Goal: Task Accomplishment & Management: Use online tool/utility

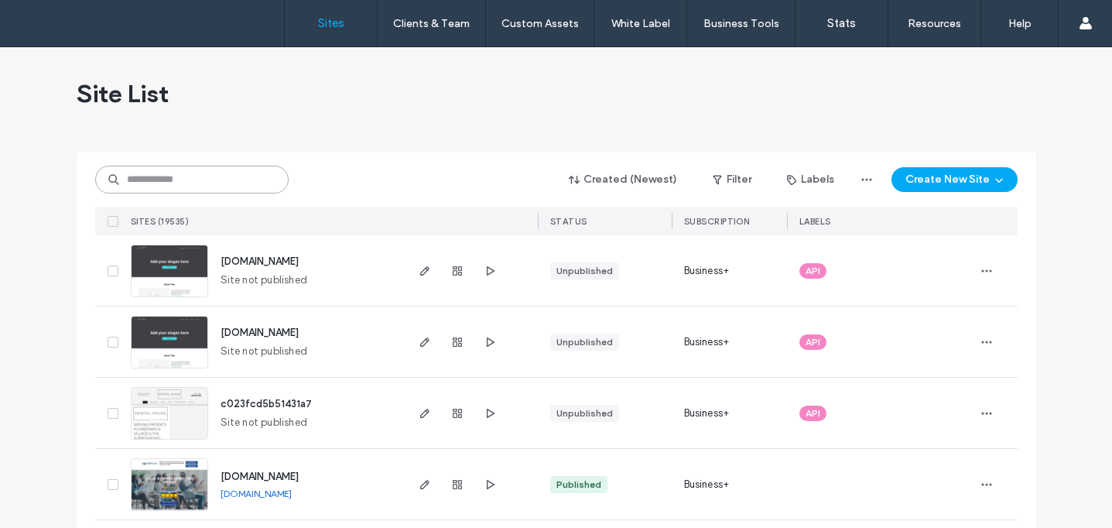
click at [210, 183] on input at bounding box center [191, 180] width 193 height 28
paste input "********"
type input "********"
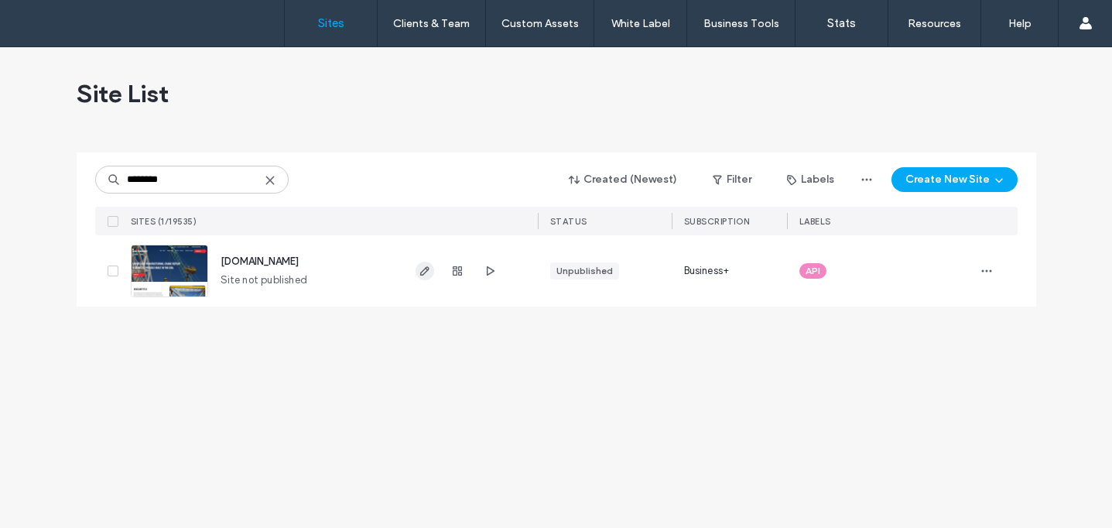
click at [425, 269] on icon "button" at bounding box center [425, 271] width 12 height 12
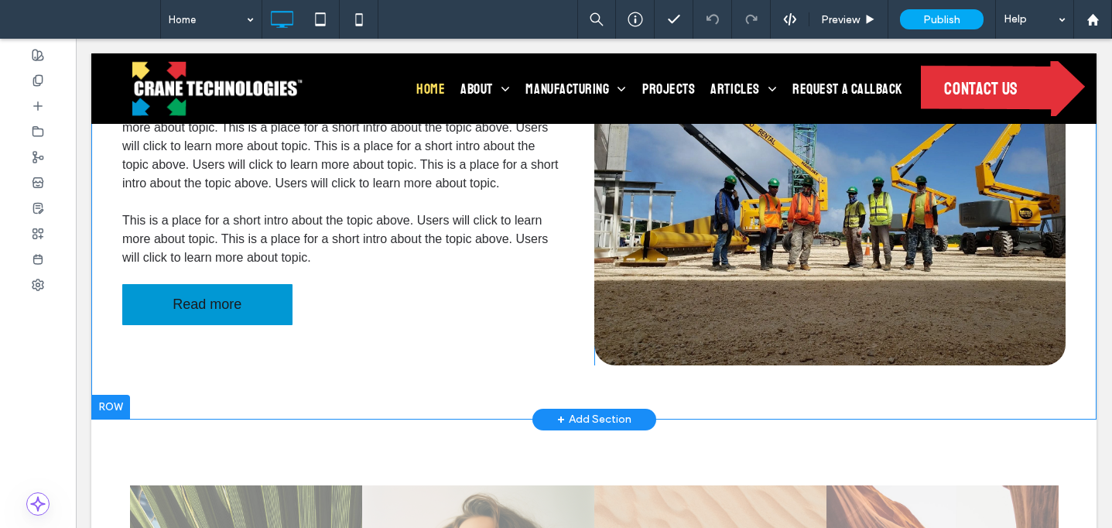
scroll to position [725, 0]
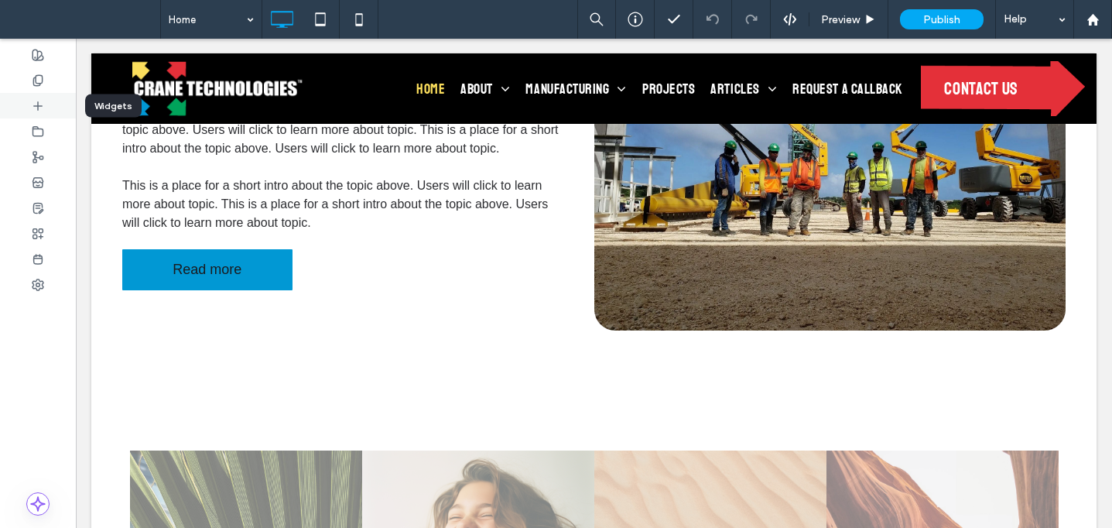
drag, startPoint x: 40, startPoint y: 102, endPoint x: 51, endPoint y: 98, distance: 11.8
click at [39, 102] on icon at bounding box center [38, 106] width 12 height 12
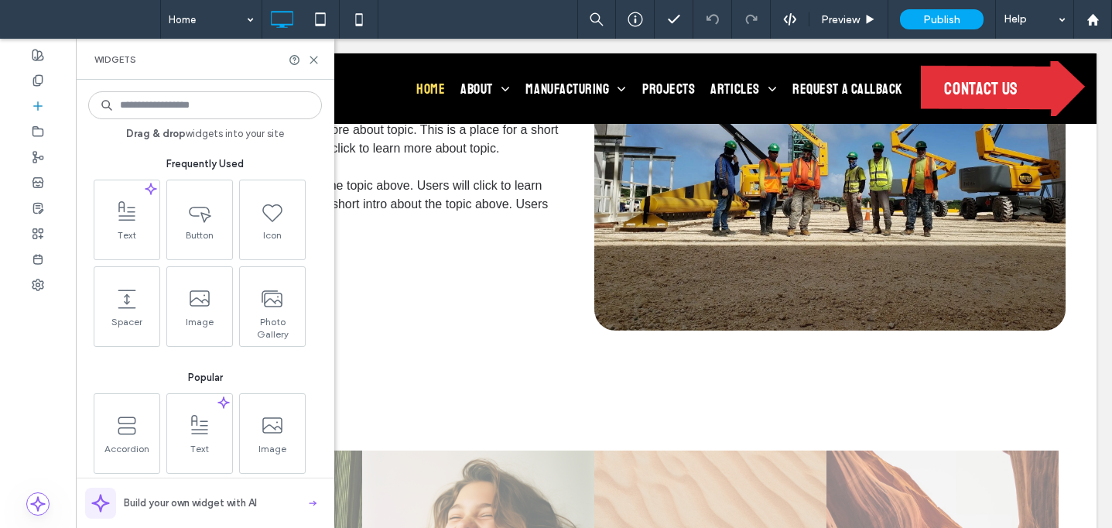
click at [179, 98] on input at bounding box center [205, 105] width 234 height 28
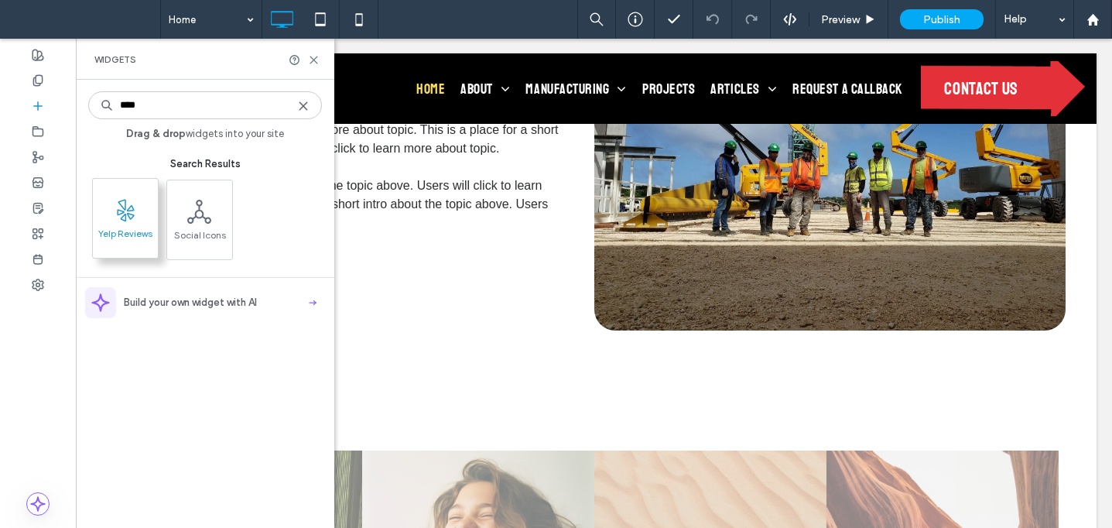
type input "****"
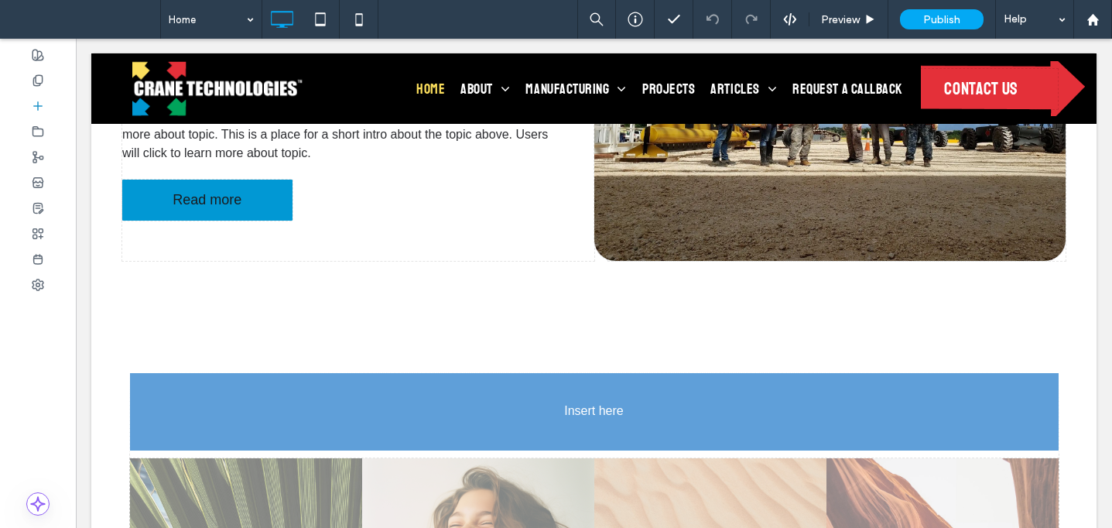
scroll to position [814, 0]
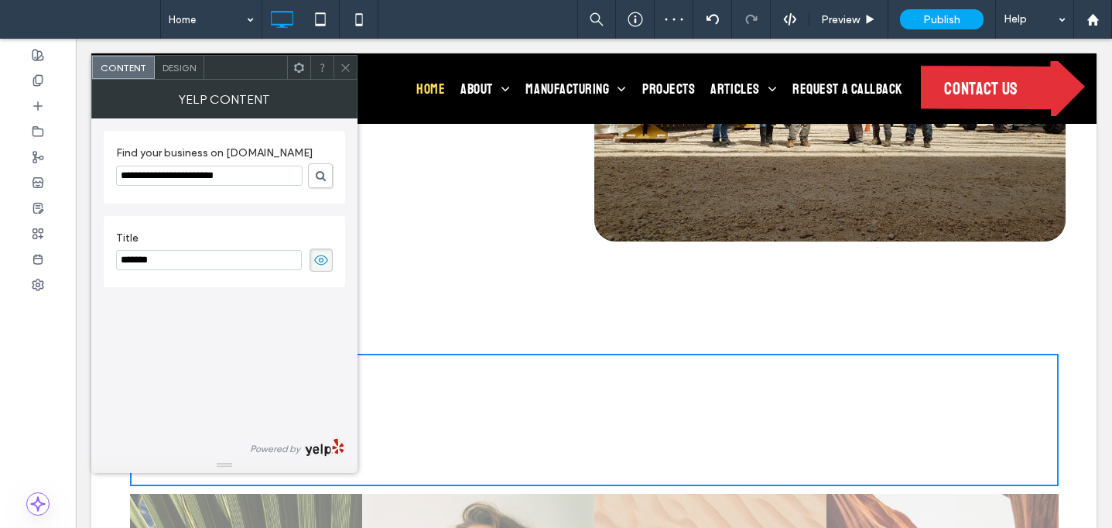
drag, startPoint x: 242, startPoint y: 176, endPoint x: 93, endPoint y: 166, distance: 149.7
click at [97, 168] on div "Find your business on Yelp.com Title ******* Powered by" at bounding box center [224, 287] width 266 height 339
click at [234, 176] on input "url,yelp" at bounding box center [209, 176] width 186 height 20
paste input "**********"
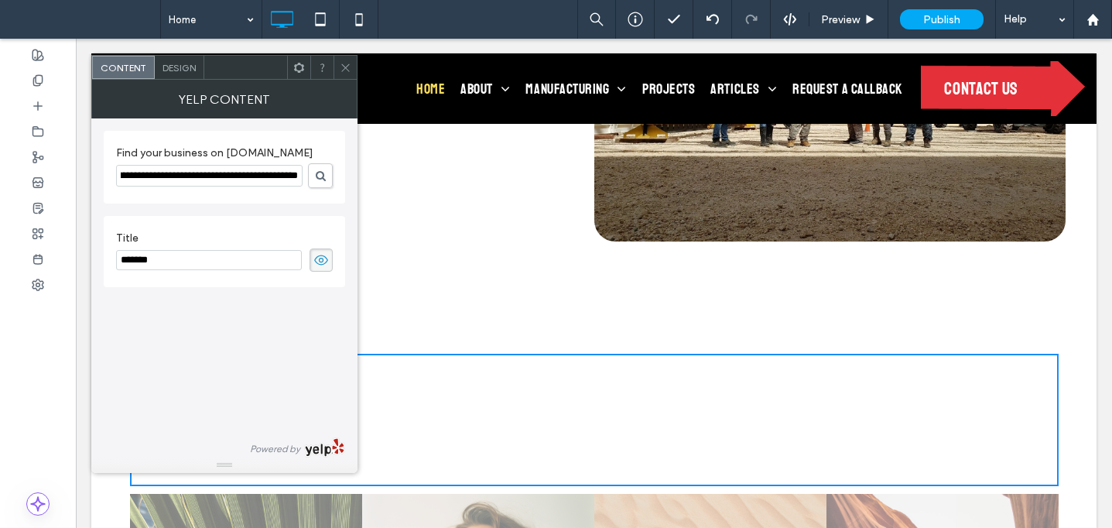
type input "**********"
click at [318, 177] on span at bounding box center [321, 175] width 10 height 11
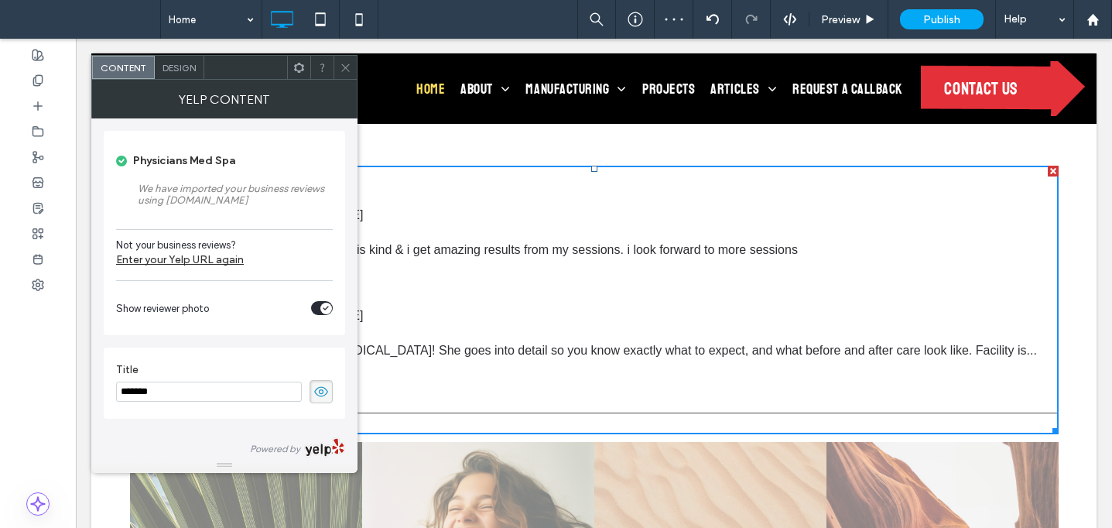
scroll to position [1004, 0]
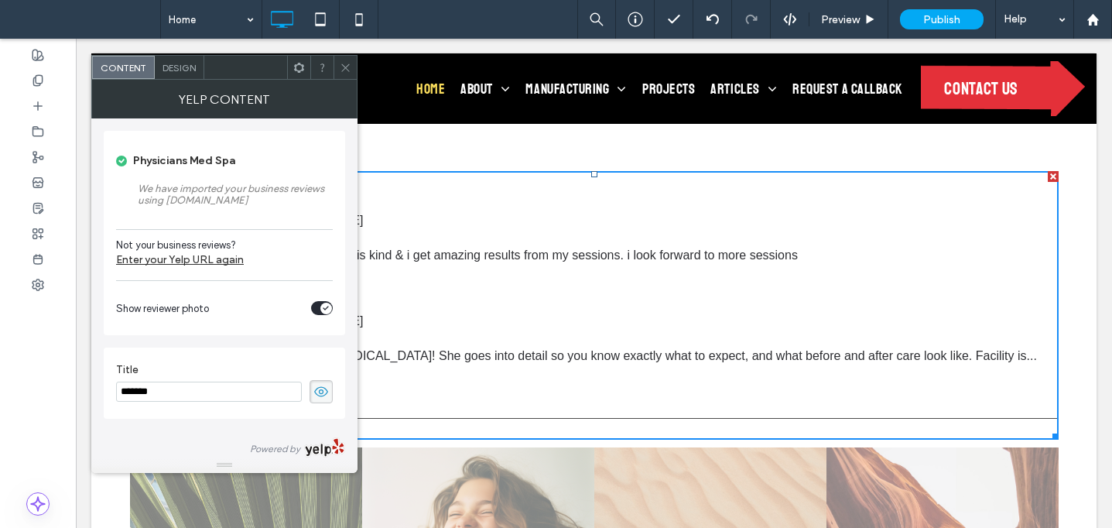
click at [345, 63] on icon at bounding box center [346, 68] width 12 height 12
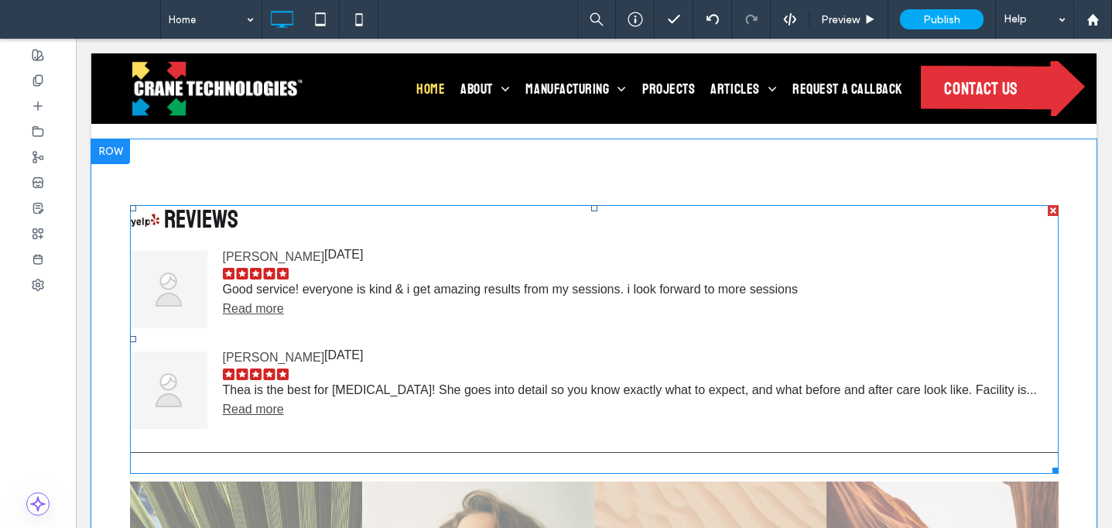
scroll to position [947, 0]
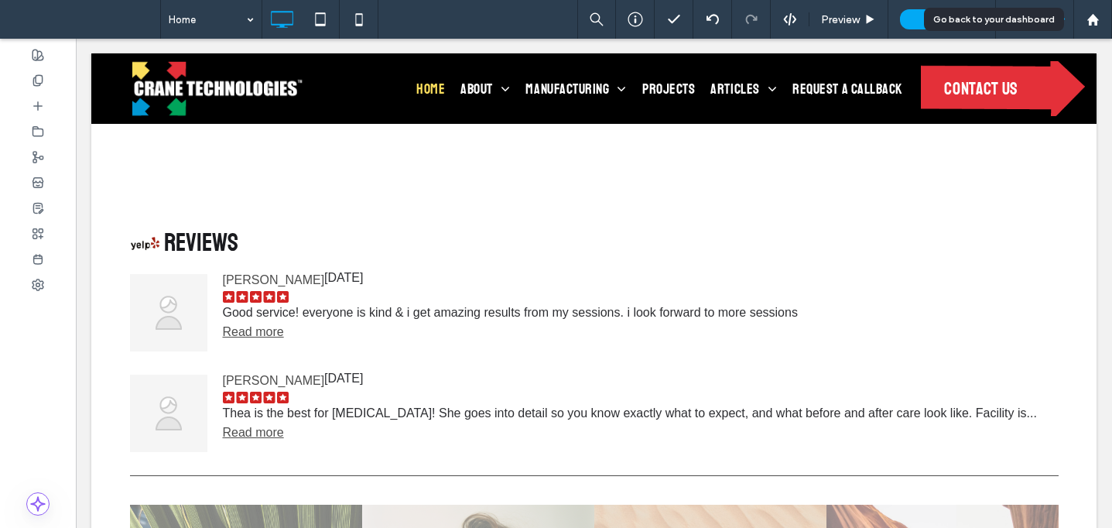
drag, startPoint x: 1088, startPoint y: 22, endPoint x: 1050, endPoint y: 36, distance: 40.1
click at [1089, 22] on use at bounding box center [1092, 19] width 12 height 12
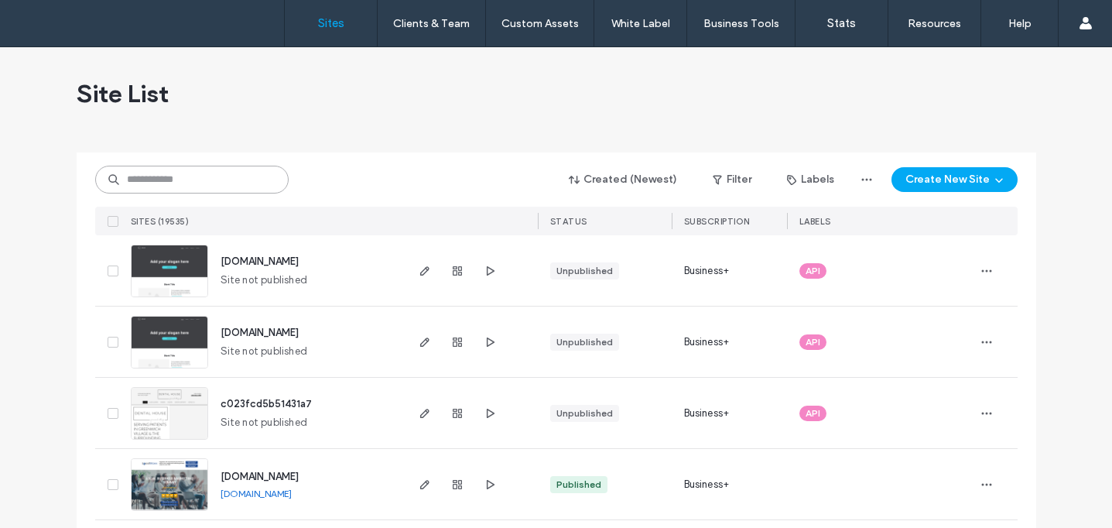
click at [139, 177] on input at bounding box center [191, 180] width 193 height 28
paste input "**********"
type input "**********"
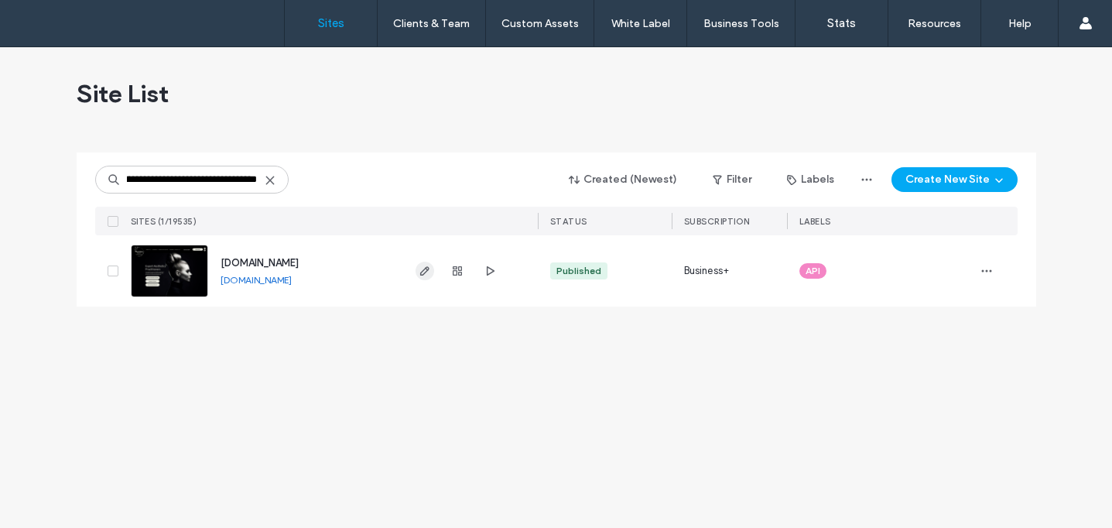
scroll to position [0, 0]
click at [430, 267] on span "button" at bounding box center [425, 271] width 19 height 19
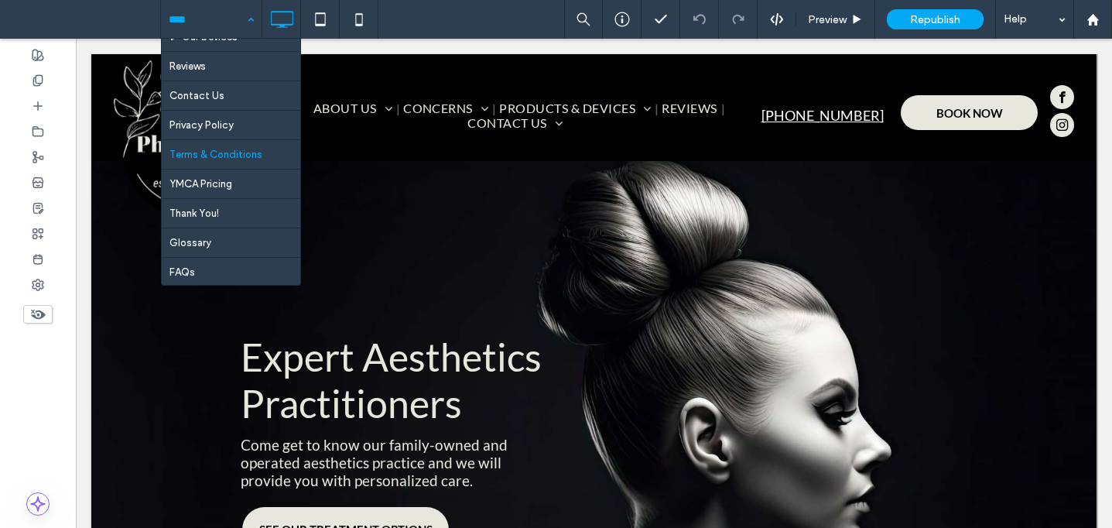
scroll to position [1442, 0]
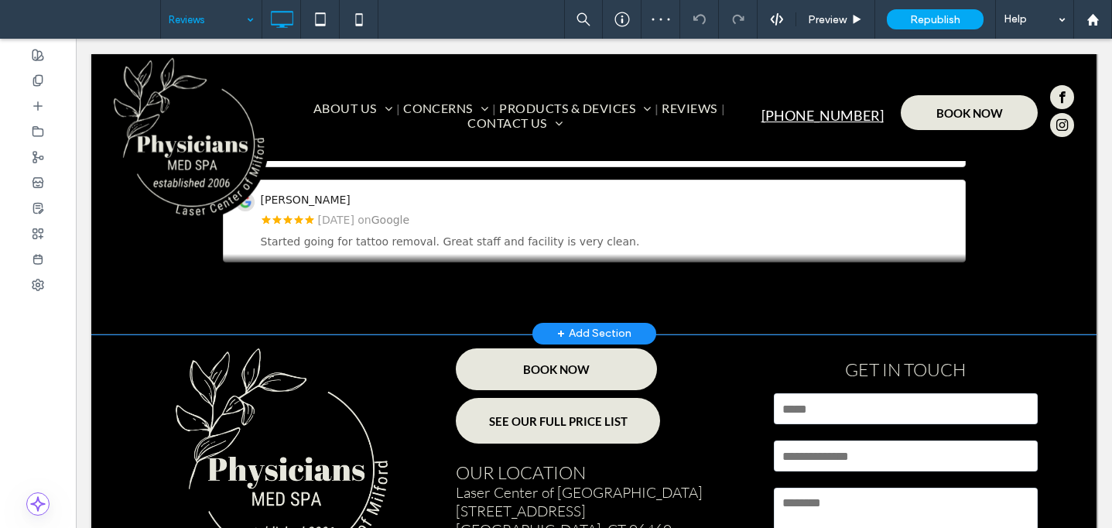
scroll to position [871, 0]
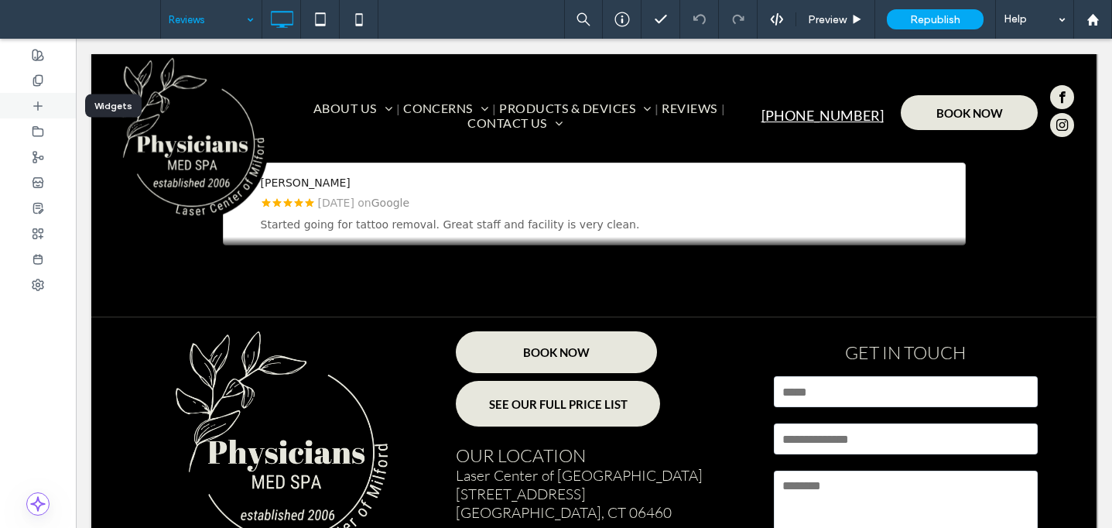
click at [43, 105] on icon at bounding box center [38, 106] width 12 height 12
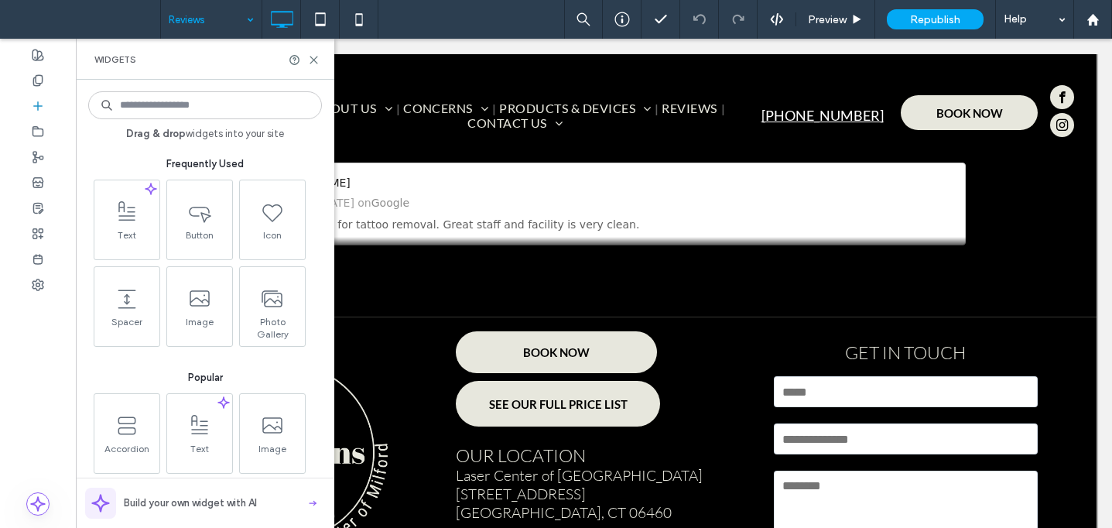
click at [151, 104] on input at bounding box center [205, 105] width 234 height 28
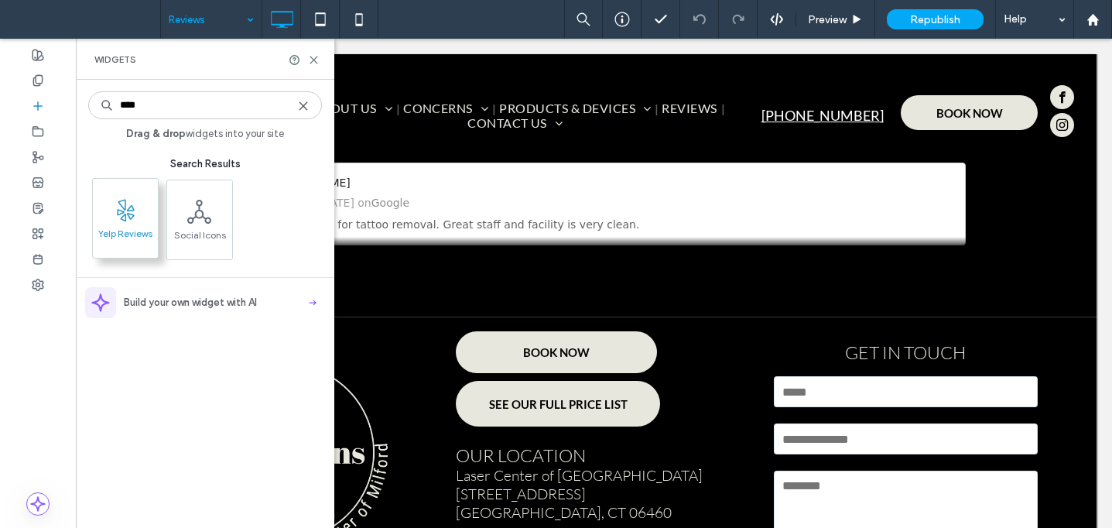
type input "****"
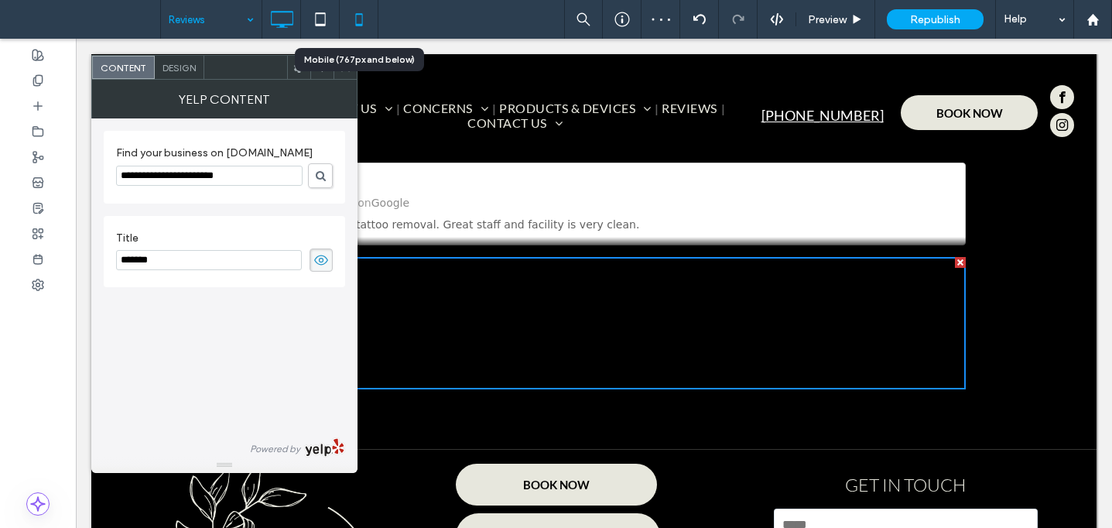
drag, startPoint x: 137, startPoint y: 221, endPoint x: 362, endPoint y: 19, distance: 302.0
drag, startPoint x: 262, startPoint y: 173, endPoint x: 94, endPoint y: 172, distance: 167.9
click at [94, 173] on div "Find your business on Yelp.com Title ******* Powered by" at bounding box center [224, 287] width 266 height 339
paste input "**********"
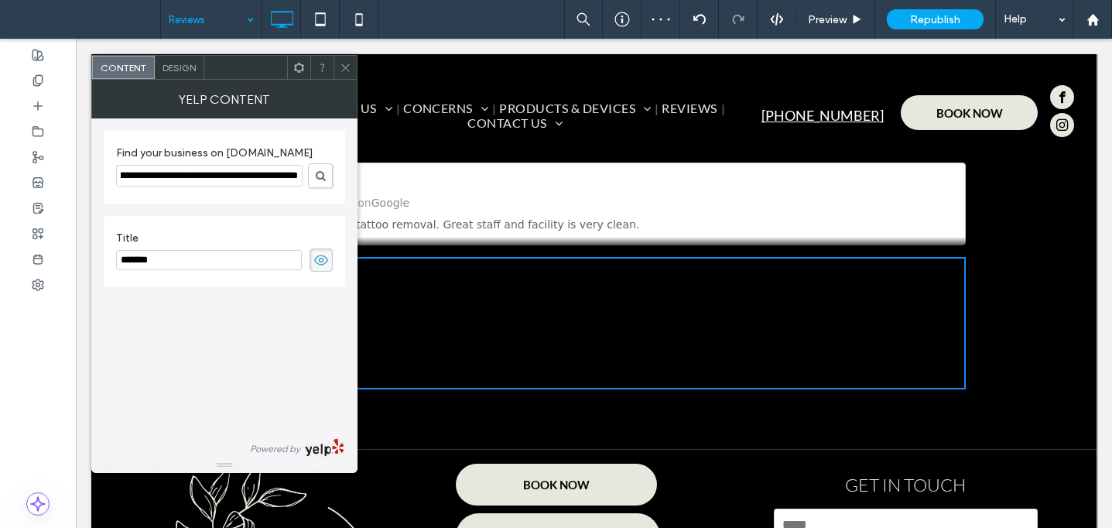
type input "**********"
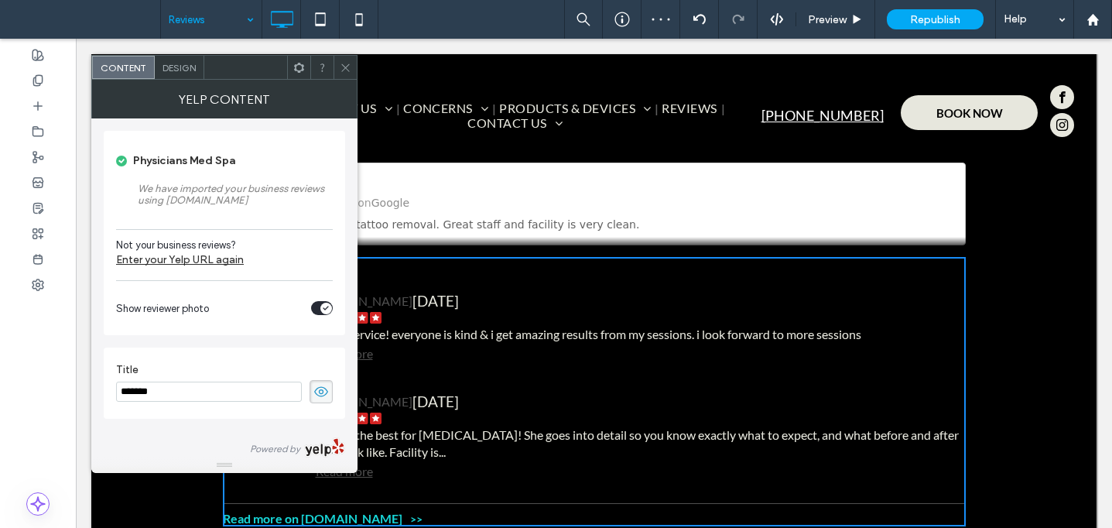
drag, startPoint x: 353, startPoint y: 67, endPoint x: 342, endPoint y: 170, distance: 104.3
click at [353, 67] on div at bounding box center [345, 67] width 23 height 23
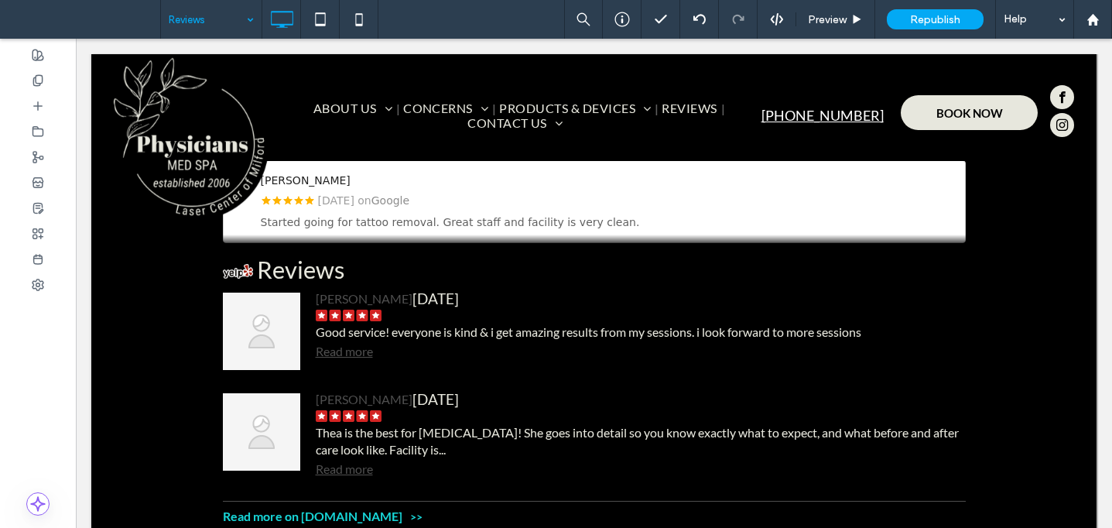
scroll to position [874, 0]
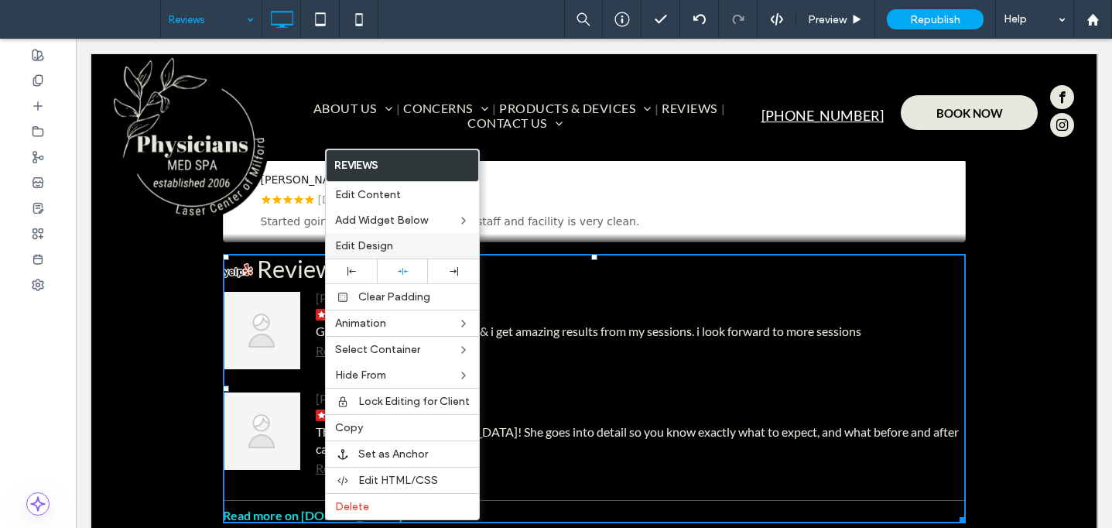
click at [368, 248] on span "Edit Design" at bounding box center [364, 245] width 58 height 13
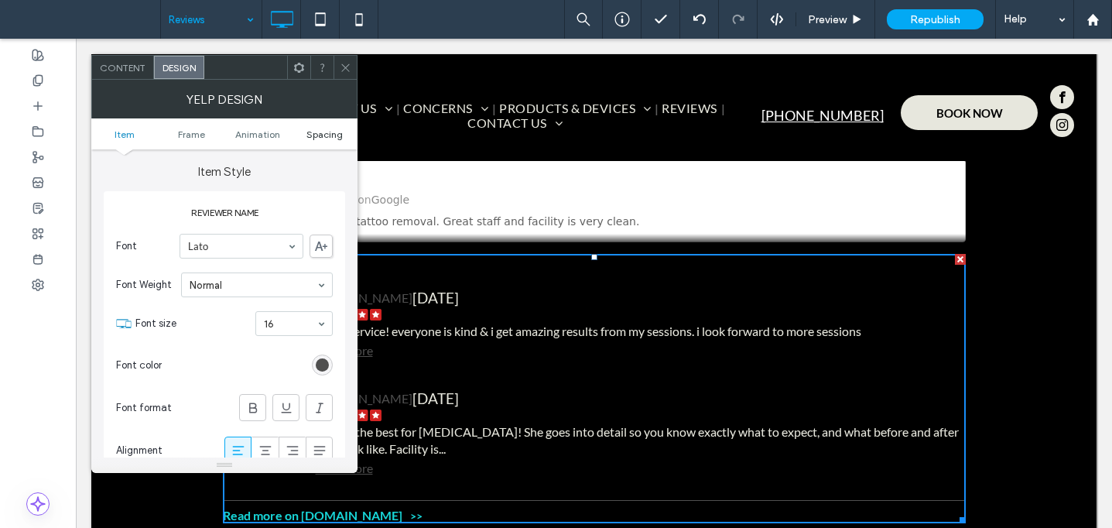
click at [312, 132] on span "Spacing" at bounding box center [324, 134] width 36 height 12
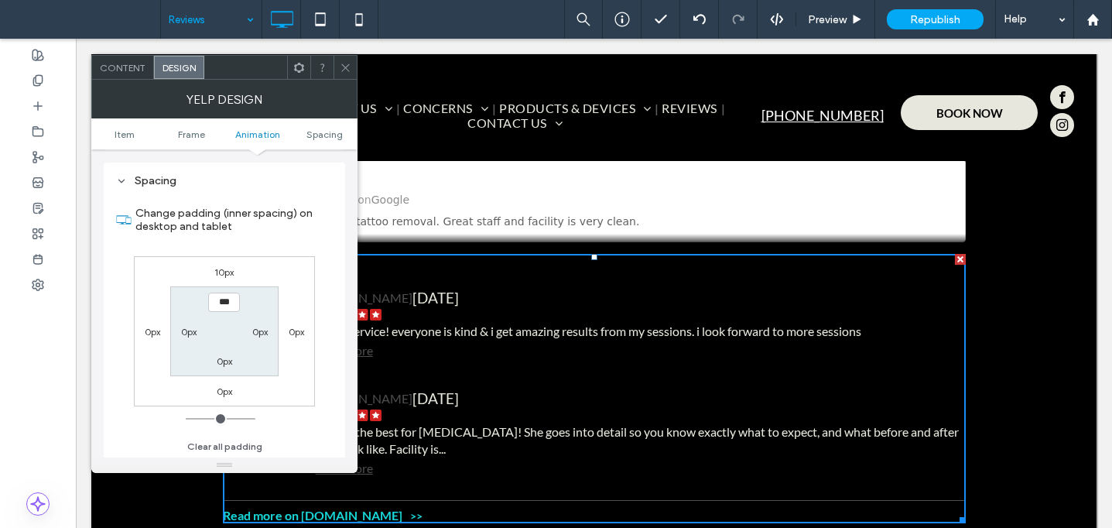
scroll to position [1615, 0]
drag, startPoint x: 209, startPoint y: 268, endPoint x: 218, endPoint y: 265, distance: 9.6
click at [210, 269] on div "10px" at bounding box center [225, 271] width 36 height 15
click at [218, 267] on label "10px" at bounding box center [223, 272] width 19 height 12
type input "**"
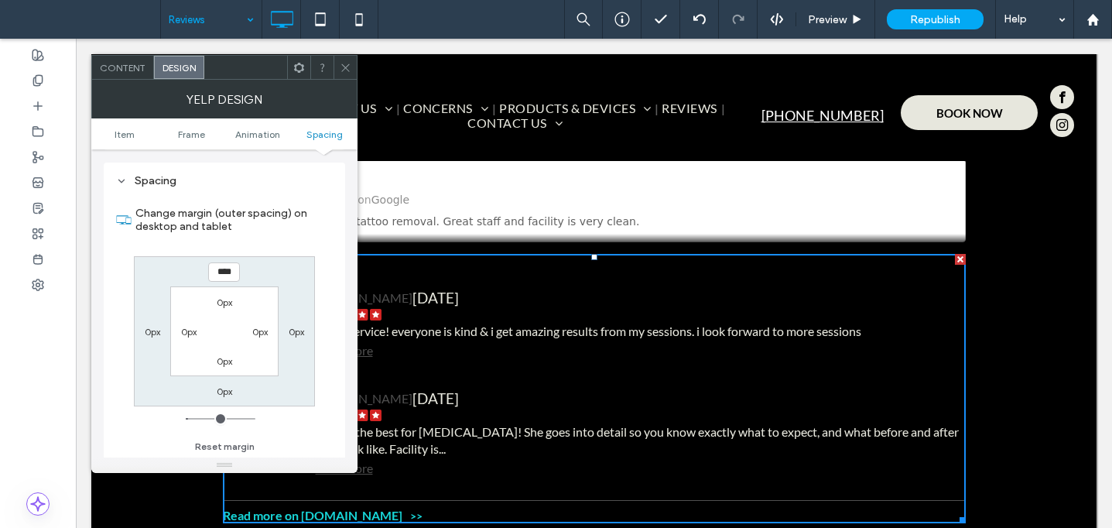
click at [220, 272] on input "****" at bounding box center [224, 271] width 32 height 19
type input "****"
type input "**"
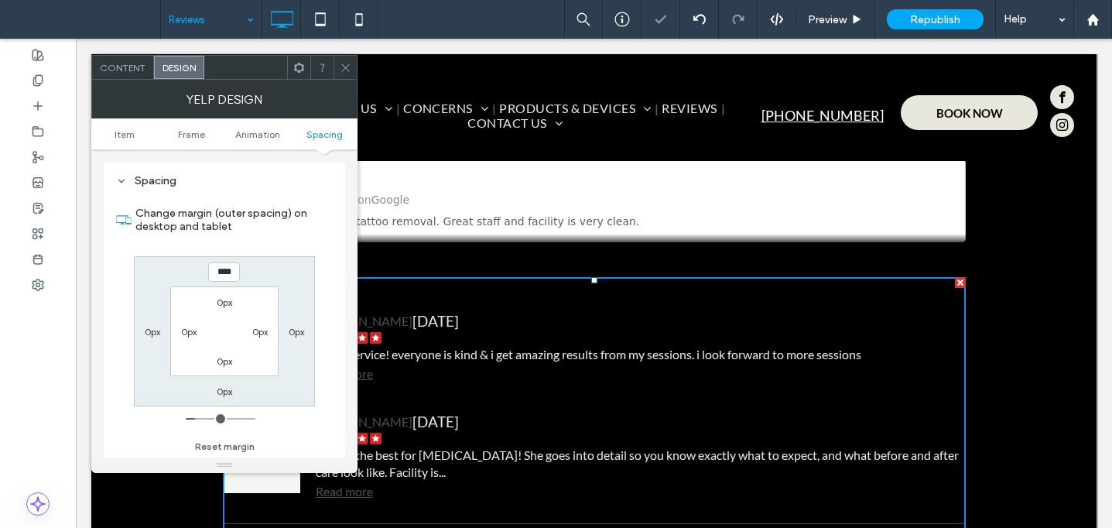
click at [344, 67] on icon at bounding box center [346, 68] width 12 height 12
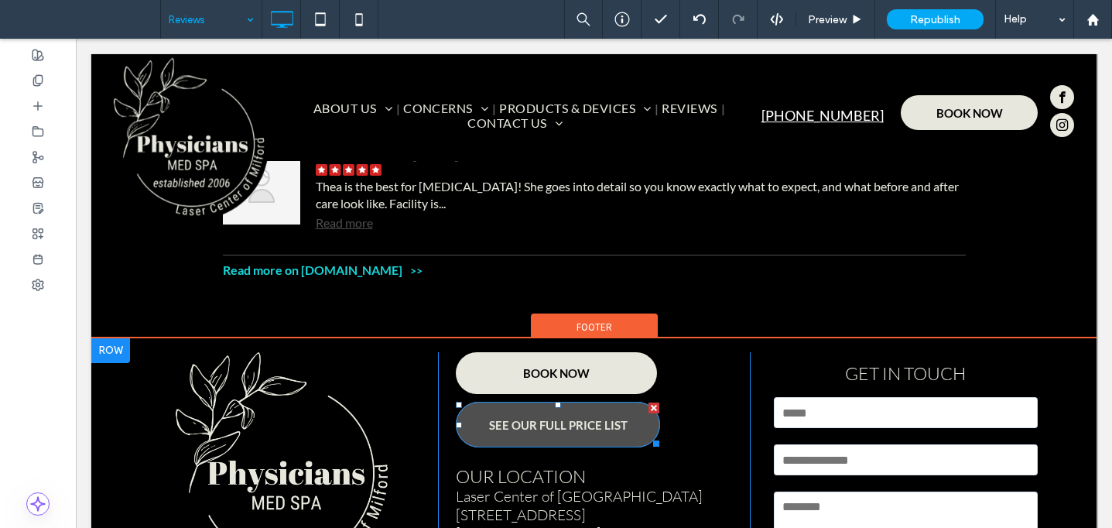
scroll to position [931, 0]
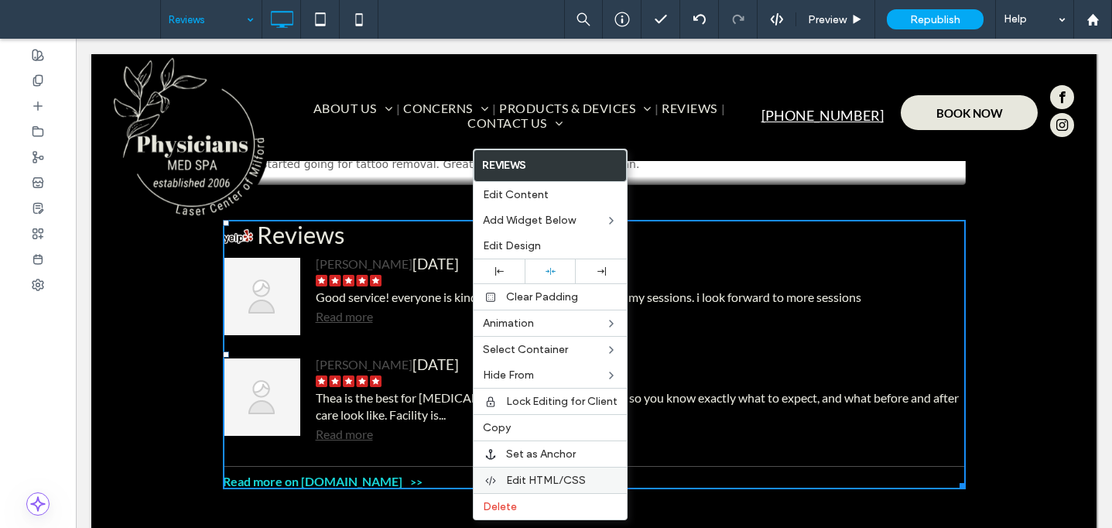
click at [528, 481] on span "Edit HTML/CSS" at bounding box center [546, 480] width 80 height 13
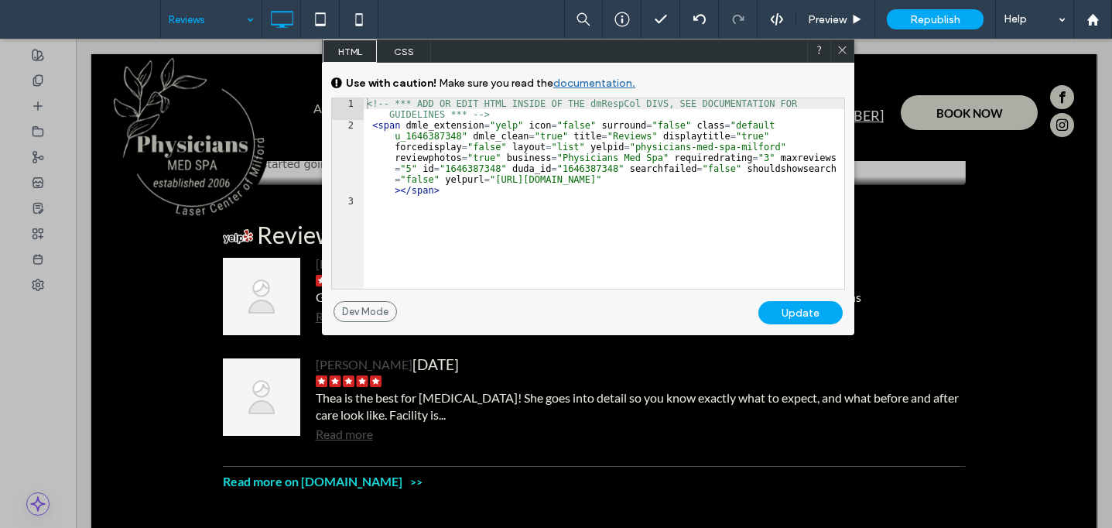
click at [423, 46] on span "CSS" at bounding box center [404, 50] width 54 height 23
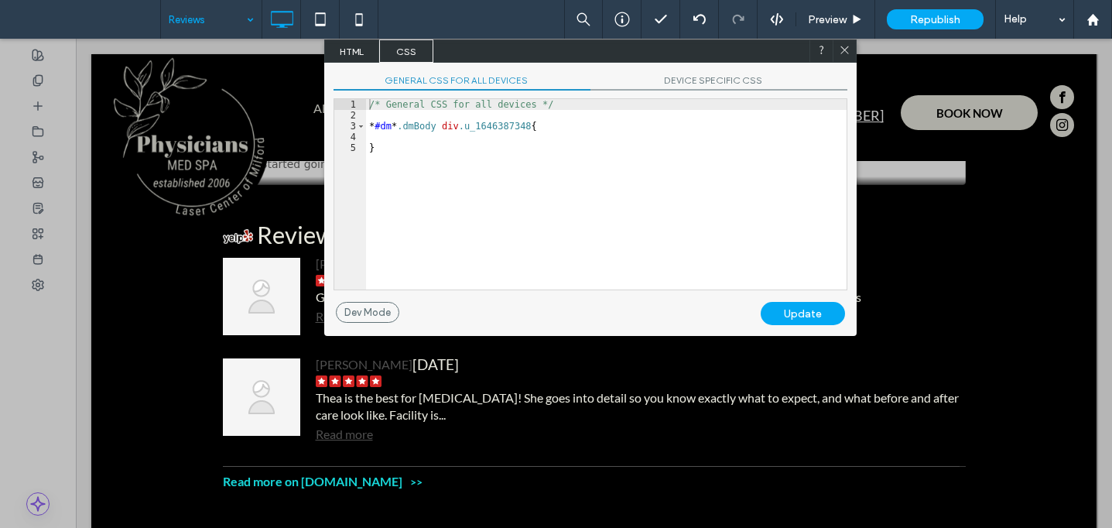
drag, startPoint x: 362, startPoint y: 47, endPoint x: 367, endPoint y: 59, distance: 12.5
click at [362, 48] on span "HTML" at bounding box center [352, 50] width 54 height 23
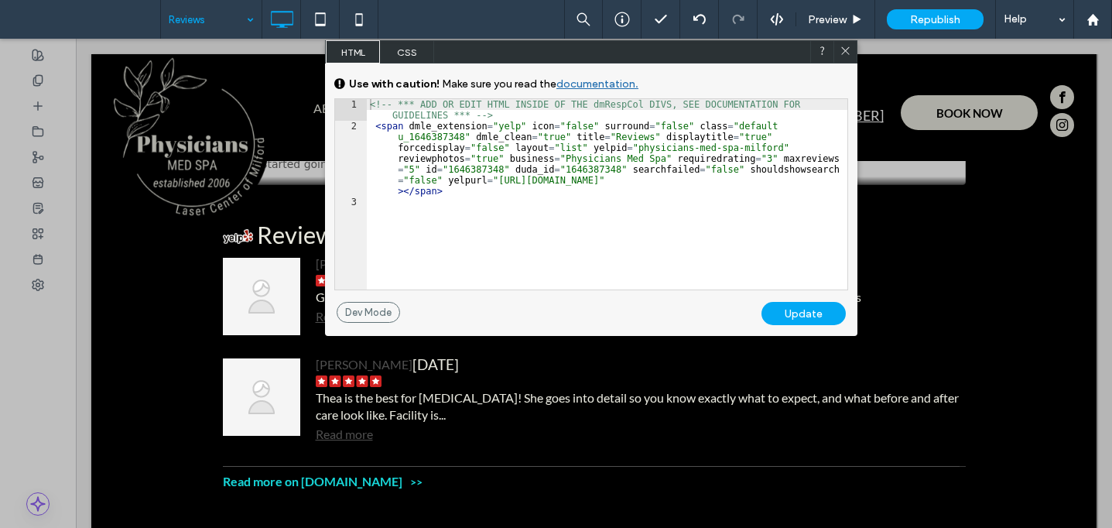
click at [848, 43] on div at bounding box center [844, 51] width 23 height 23
click at [846, 49] on icon at bounding box center [845, 51] width 12 height 12
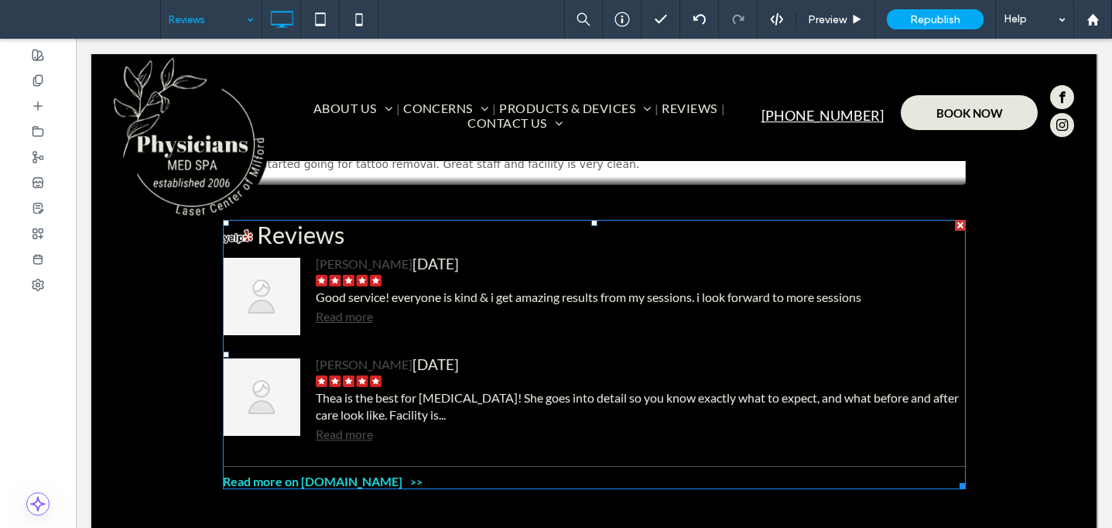
click at [648, 299] on div "Good service! everyone is kind & i get amazing results from my sessions. i look…" at bounding box center [641, 297] width 650 height 17
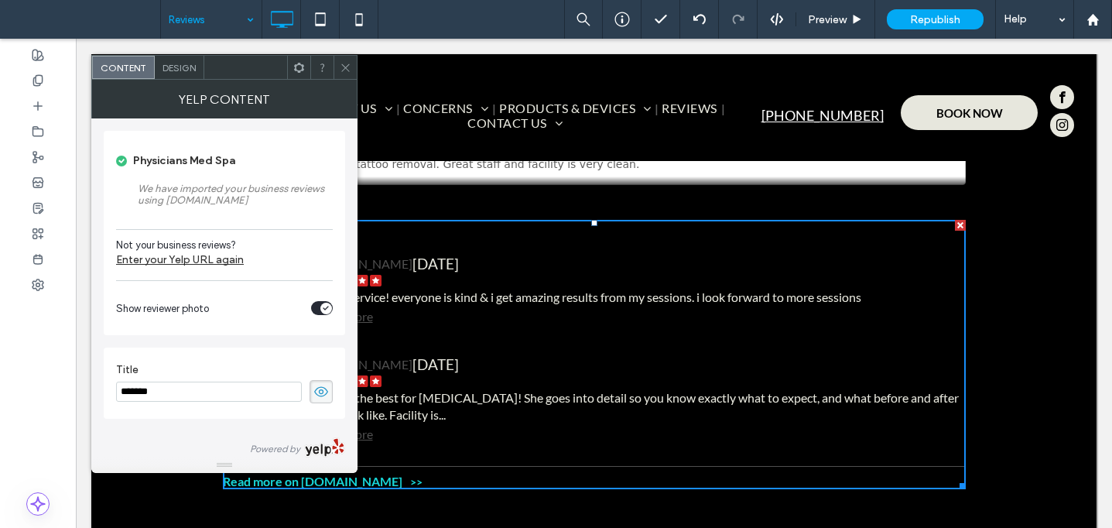
click at [324, 308] on icon "toggle" at bounding box center [326, 308] width 6 height 5
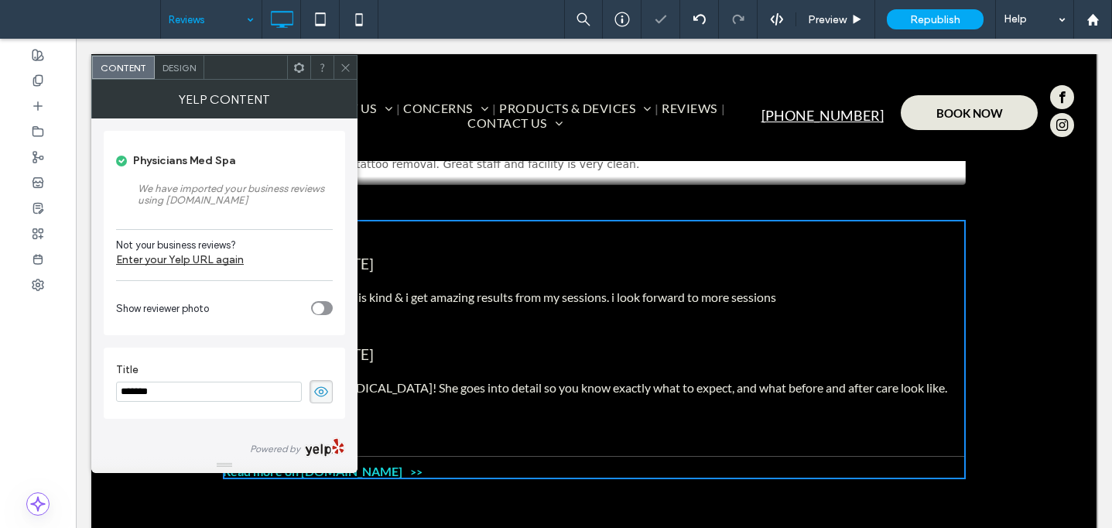
click at [159, 62] on div "Design" at bounding box center [180, 67] width 50 height 23
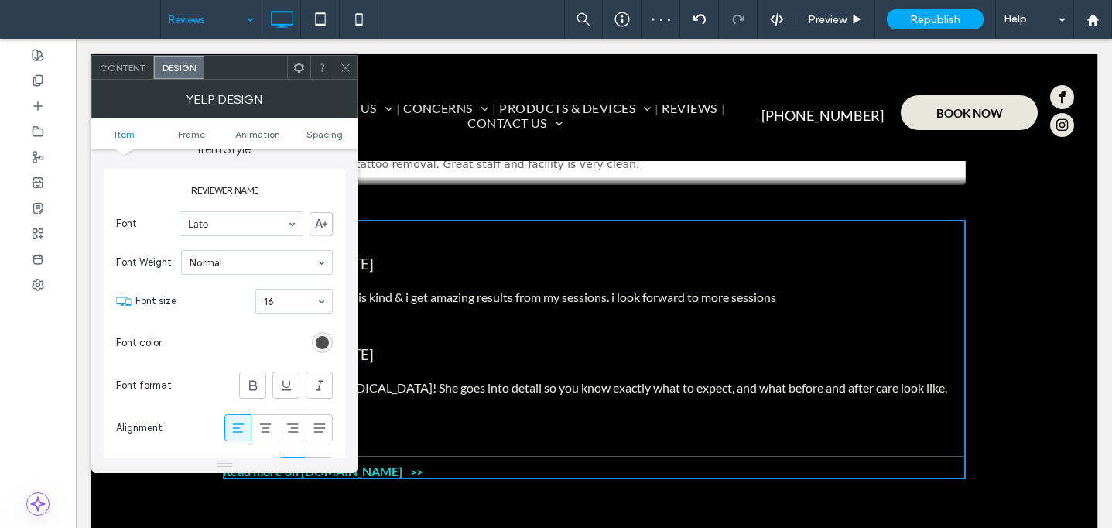
scroll to position [42, 0]
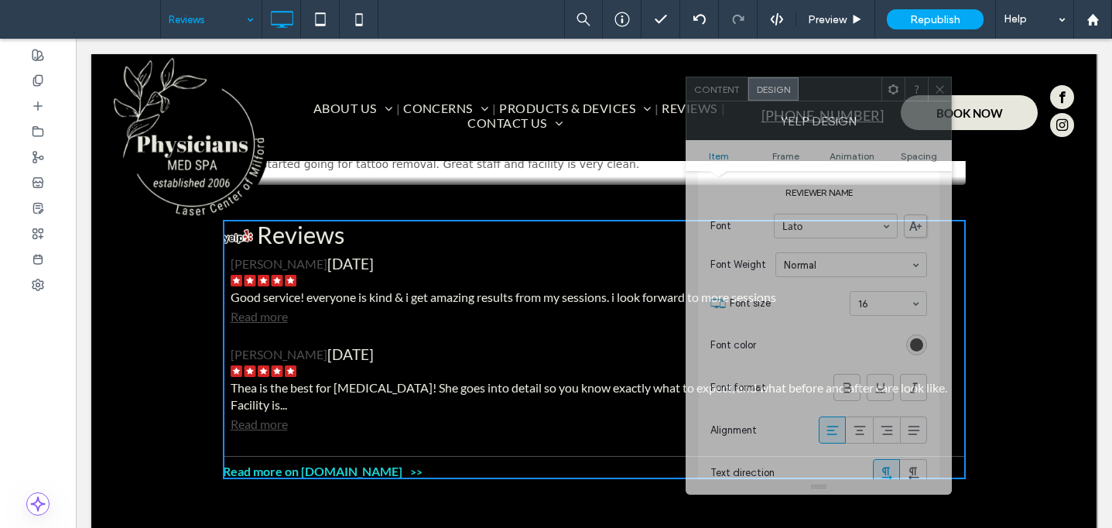
drag, startPoint x: 273, startPoint y: 66, endPoint x: 852, endPoint y: 86, distance: 579.2
click at [854, 86] on div at bounding box center [840, 88] width 83 height 23
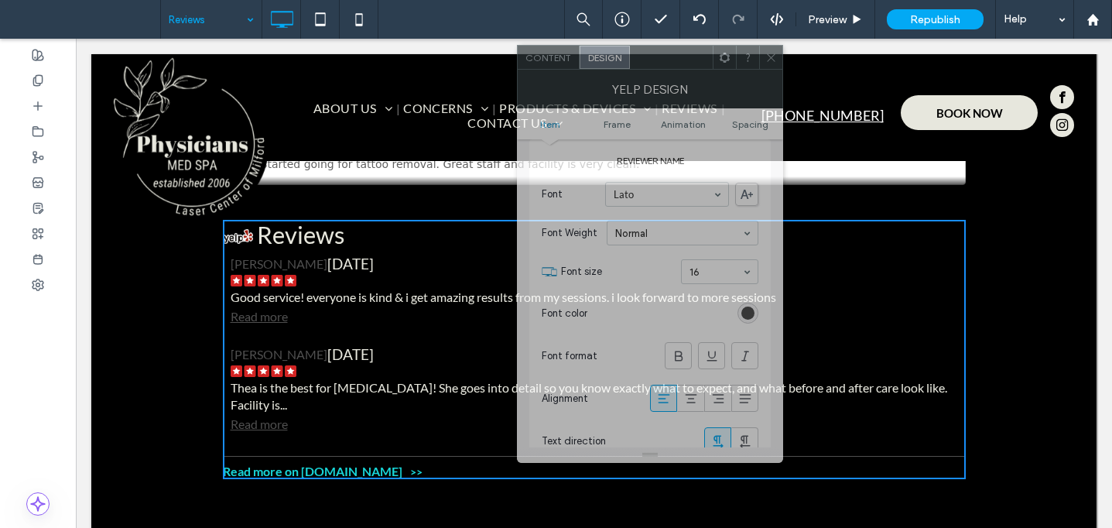
drag, startPoint x: 837, startPoint y: 92, endPoint x: 672, endPoint y: 66, distance: 167.7
click at [678, 63] on div at bounding box center [671, 57] width 83 height 23
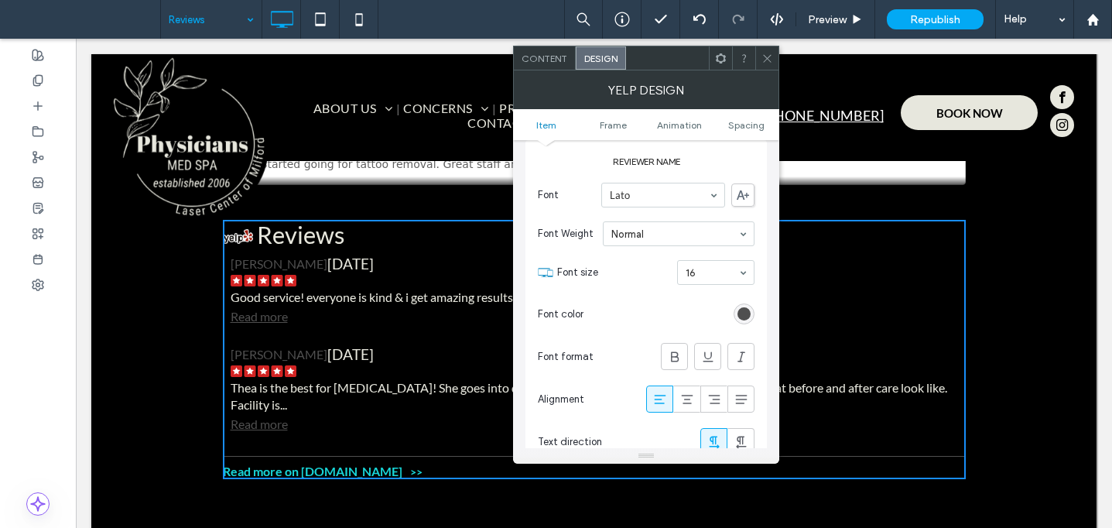
click at [750, 315] on div "rgb(79, 79, 79)" at bounding box center [743, 313] width 13 height 13
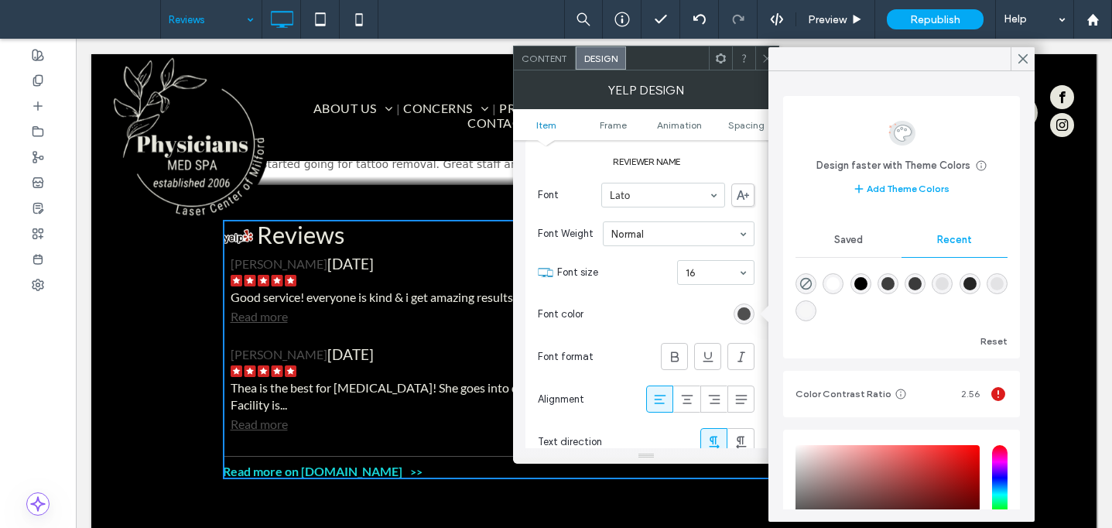
click at [837, 284] on div "rgba(255, 255, 255, 1)" at bounding box center [832, 283] width 13 height 13
type input "*******"
click at [1018, 58] on icon at bounding box center [1023, 59] width 14 height 14
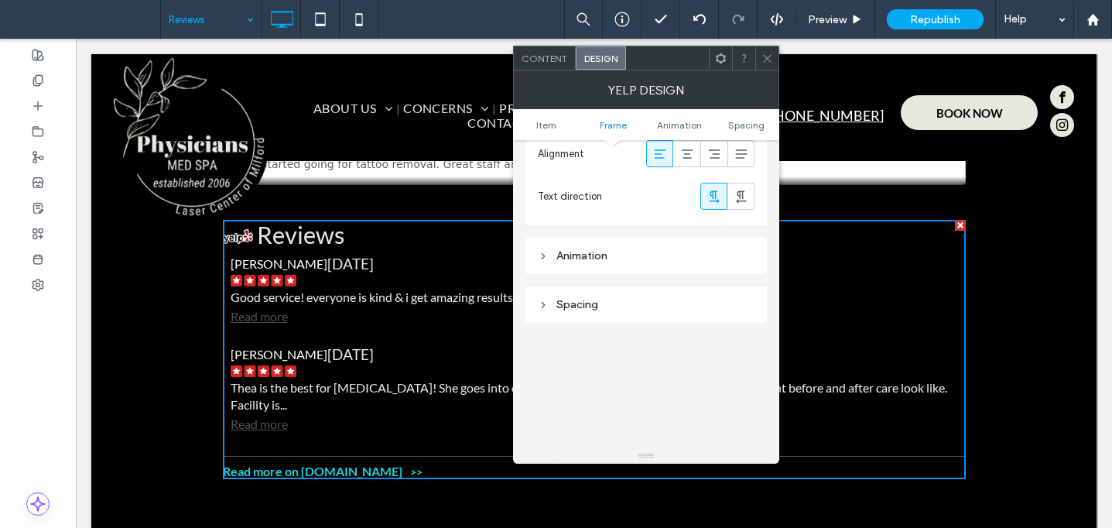
scroll to position [1482, 0]
click at [663, 268] on div "Animation" at bounding box center [645, 256] width 241 height 36
click at [646, 262] on div "Animation" at bounding box center [646, 255] width 217 height 21
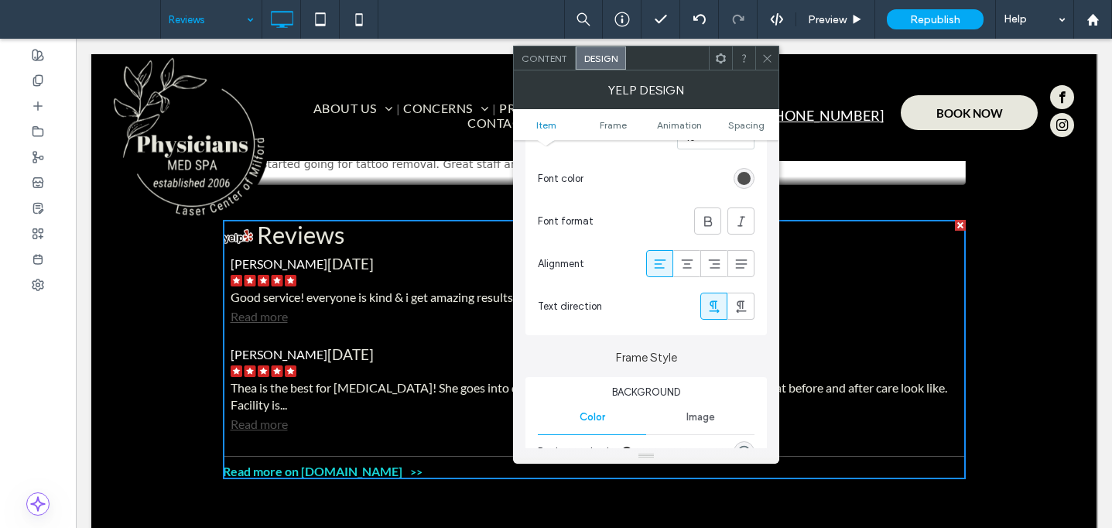
scroll to position [752, 0]
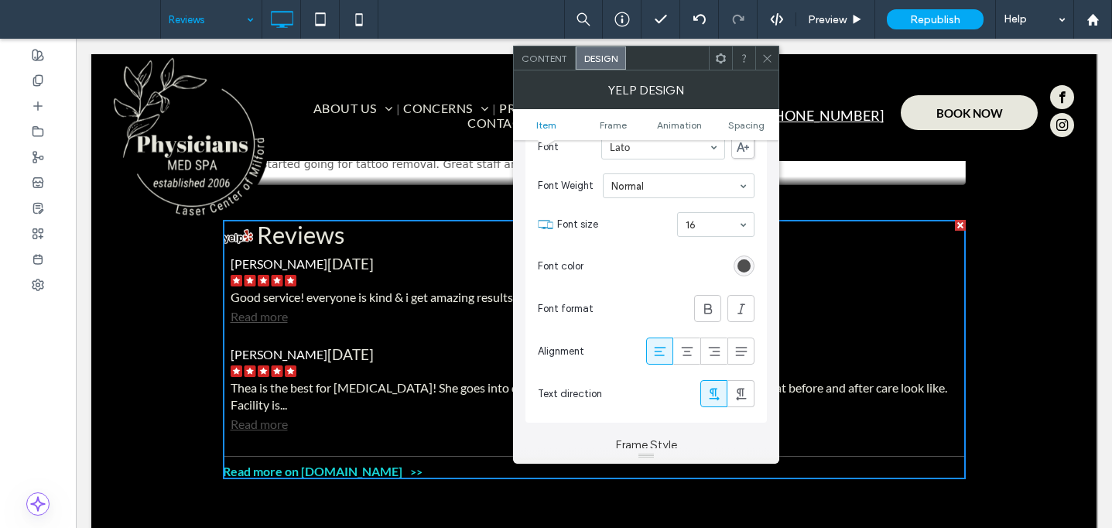
click at [745, 262] on div "rgb(79, 79, 79)" at bounding box center [743, 265] width 13 height 13
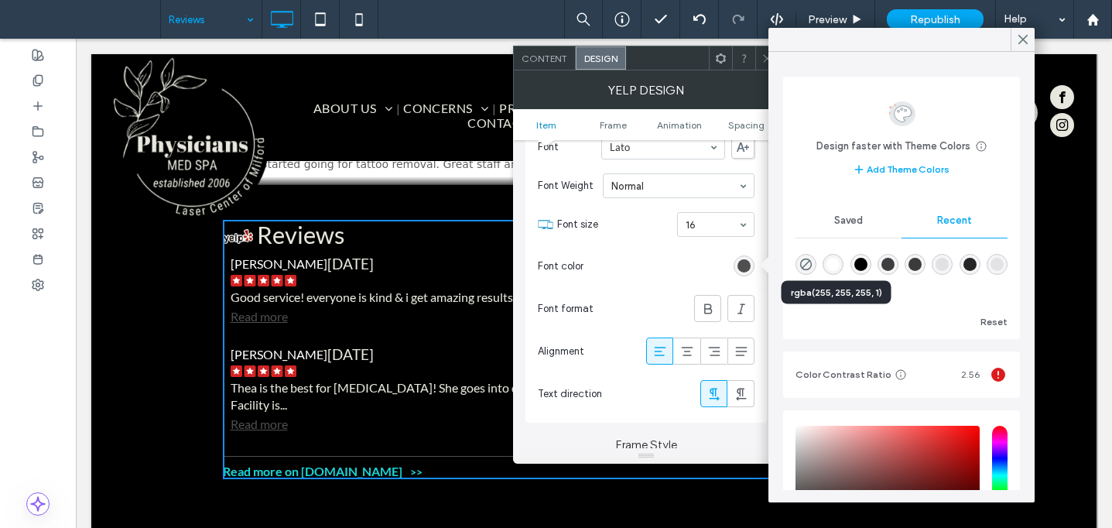
click at [834, 262] on div "rgba(255, 255, 255, 1)" at bounding box center [832, 264] width 13 height 13
type input "*******"
click at [1019, 40] on icon at bounding box center [1023, 40] width 14 height 14
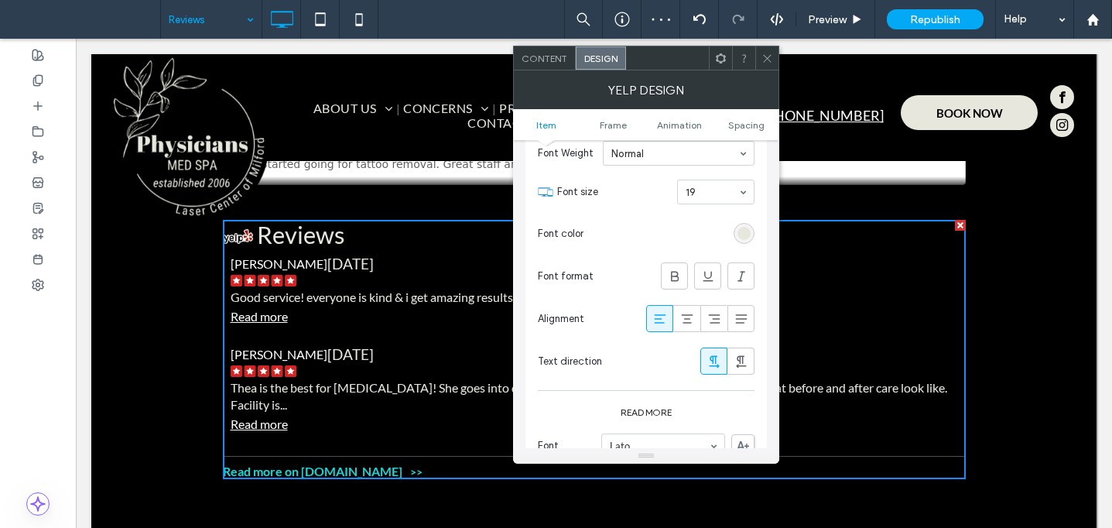
scroll to position [431, 0]
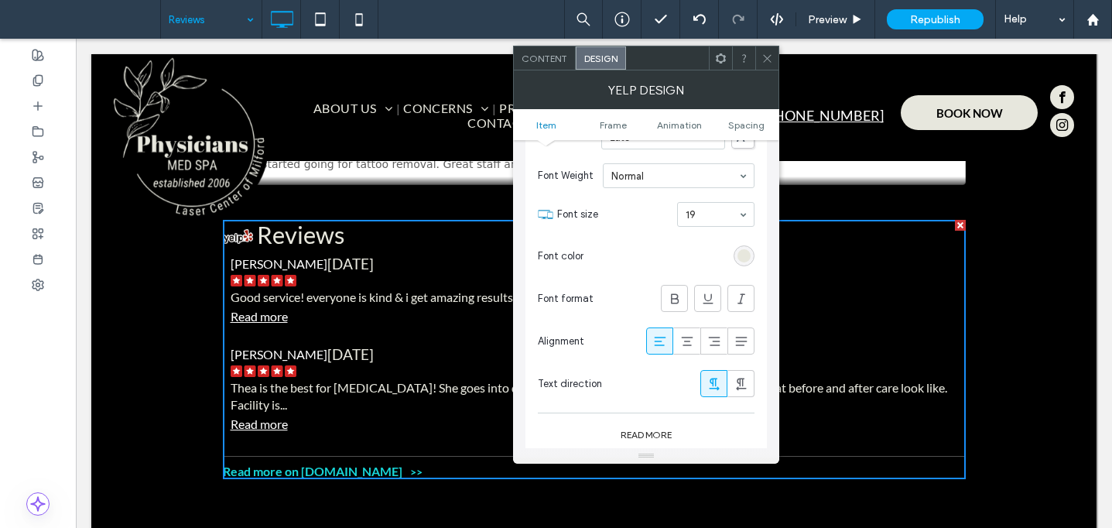
click at [741, 255] on div "rgb(231, 231, 221)" at bounding box center [743, 255] width 13 height 13
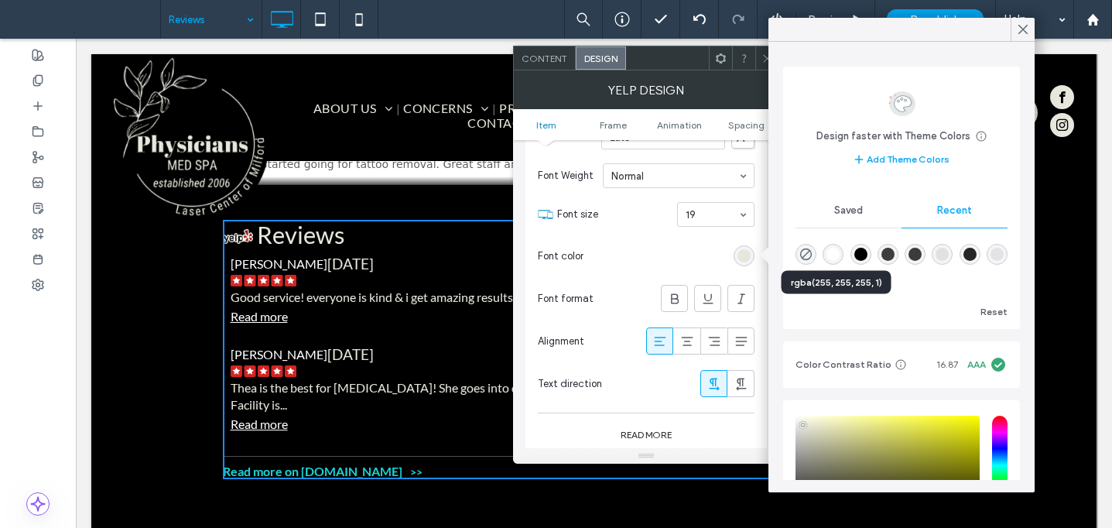
click at [836, 255] on div "rgba(255, 255, 255, 1)" at bounding box center [832, 254] width 13 height 13
type input "*******"
click at [1021, 27] on icon at bounding box center [1023, 29] width 14 height 14
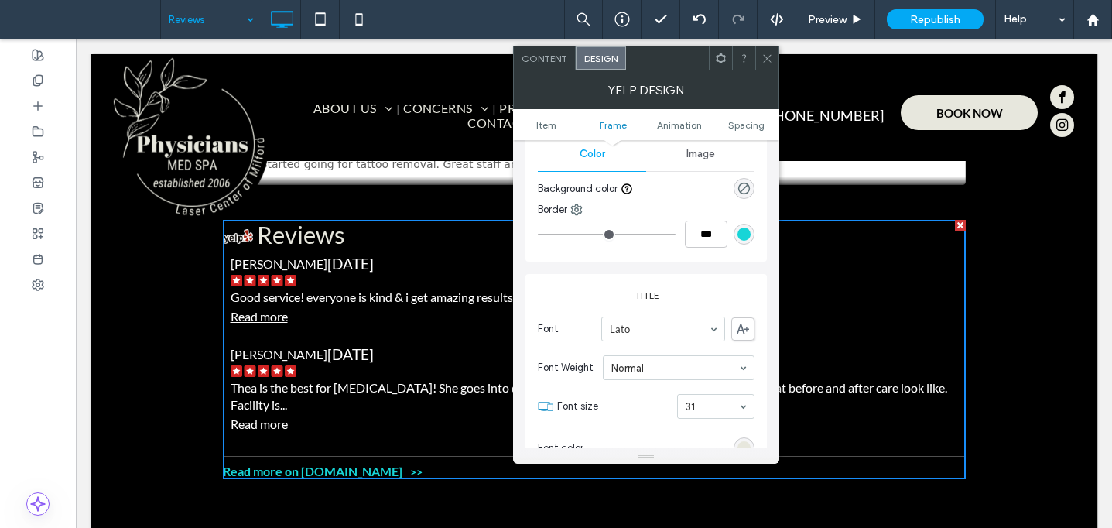
scroll to position [1104, 0]
click at [744, 186] on icon "rgba(0, 0, 0, 0)" at bounding box center [743, 187] width 13 height 13
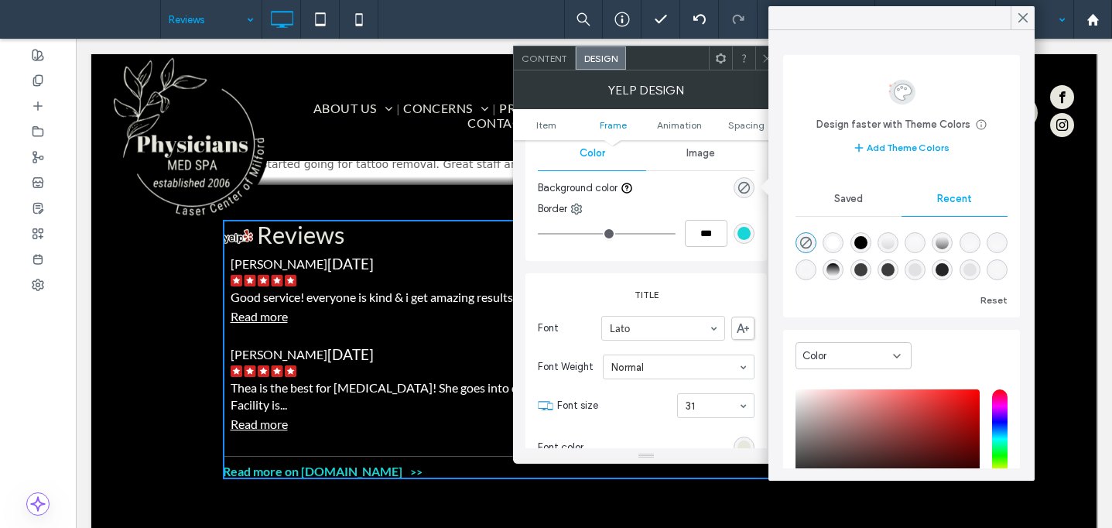
drag, startPoint x: 1015, startPoint y: 18, endPoint x: 1001, endPoint y: 22, distance: 14.7
click at [1012, 19] on div at bounding box center [1023, 17] width 24 height 23
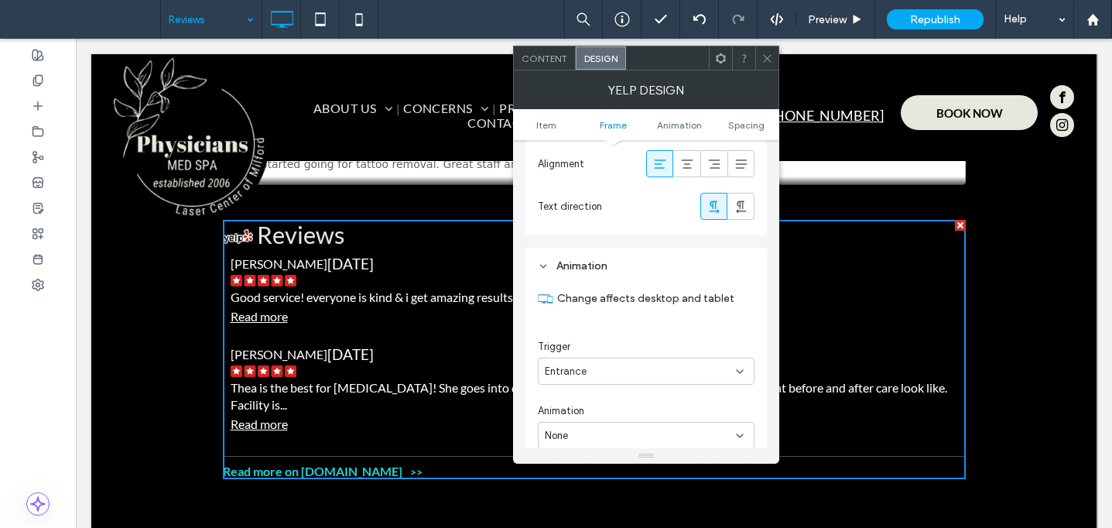
scroll to position [1583, 0]
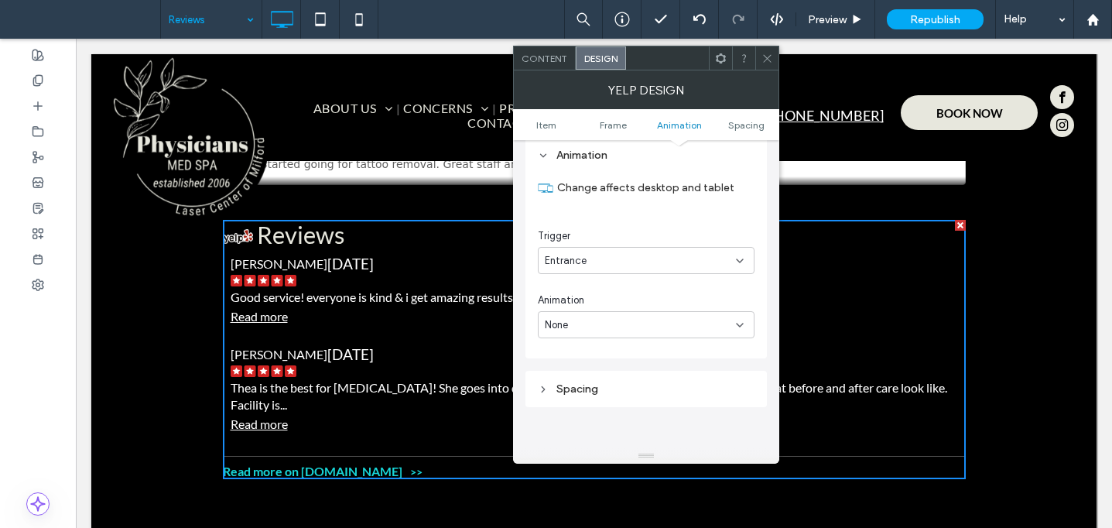
click at [685, 258] on div "Entrance" at bounding box center [640, 260] width 191 height 15
drag, startPoint x: 687, startPoint y: 232, endPoint x: 684, endPoint y: 248, distance: 15.8
click at [686, 233] on div "Trigger" at bounding box center [646, 235] width 217 height 15
click at [675, 326] on div "None" at bounding box center [640, 324] width 191 height 15
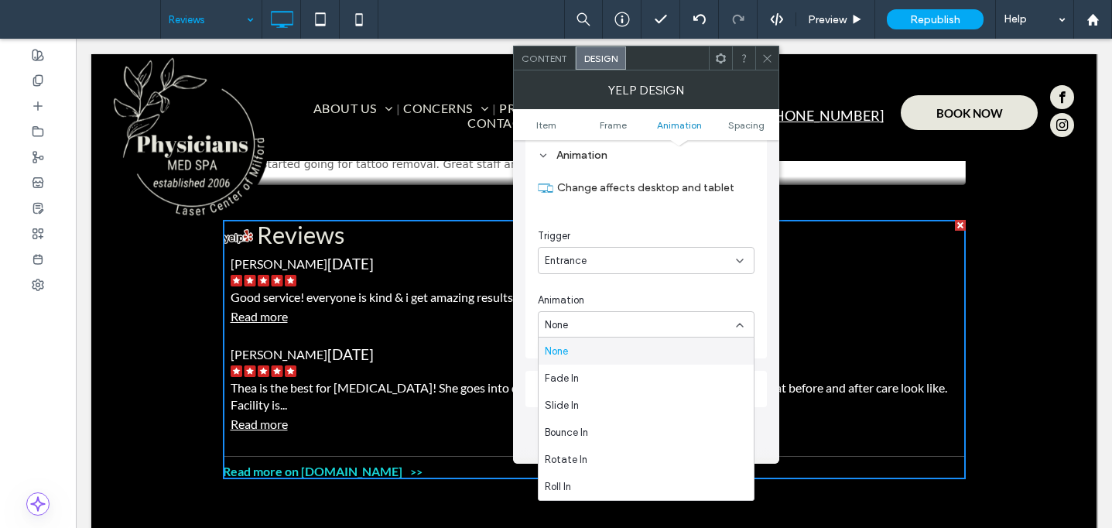
click at [676, 297] on div "Animation" at bounding box center [646, 300] width 217 height 15
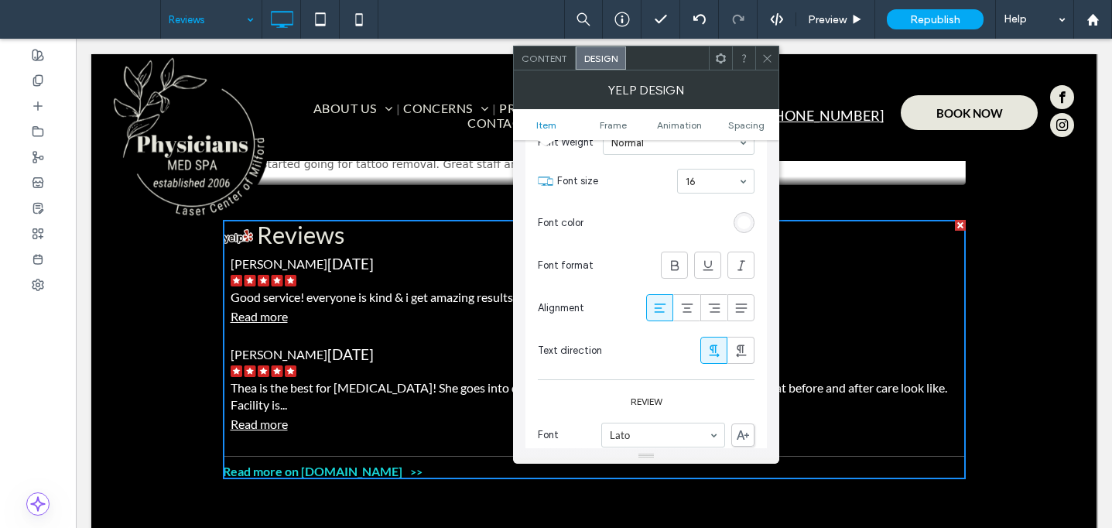
scroll to position [0, 0]
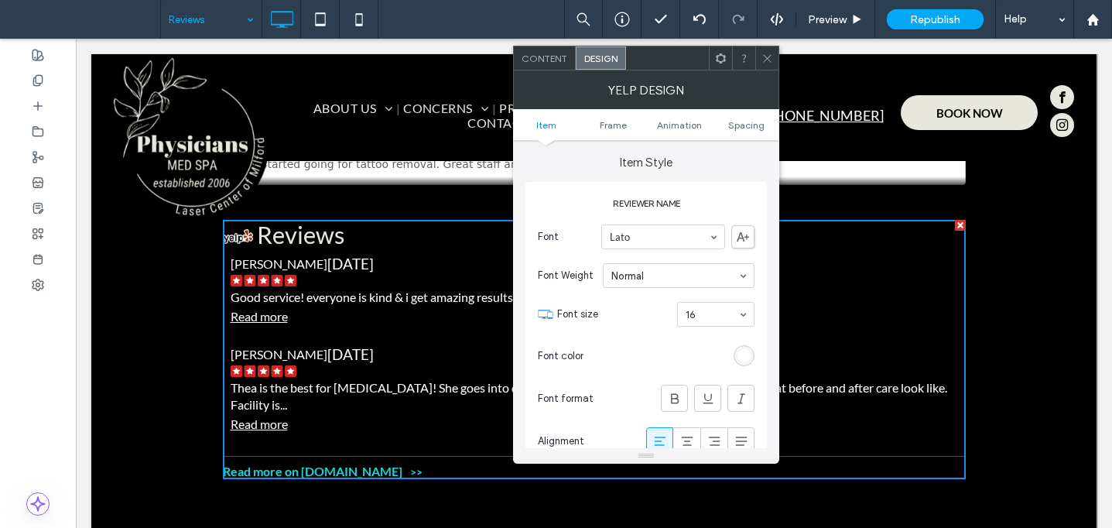
click at [546, 61] on span "Content" at bounding box center [545, 59] width 46 height 12
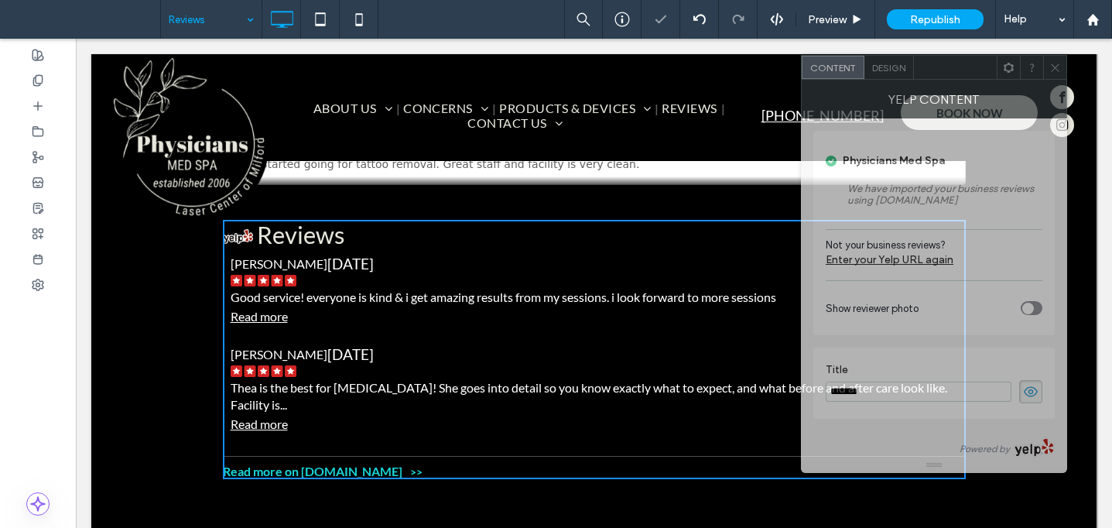
drag, startPoint x: 673, startPoint y: 63, endPoint x: 956, endPoint y: 72, distance: 282.6
click at [957, 72] on div at bounding box center [955, 67] width 83 height 23
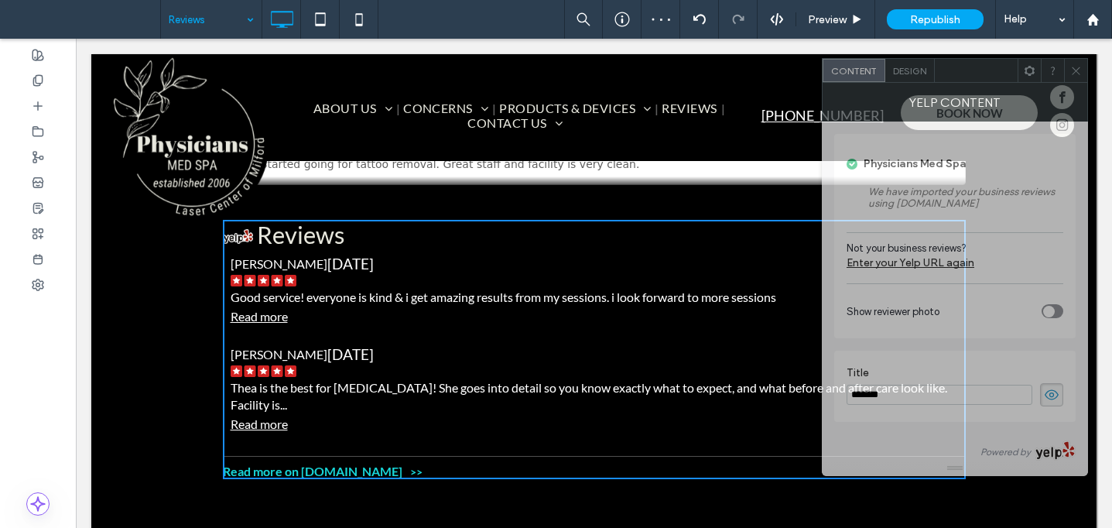
drag, startPoint x: 953, startPoint y: 72, endPoint x: 975, endPoint y: 75, distance: 21.9
click at [974, 76] on div at bounding box center [976, 70] width 83 height 23
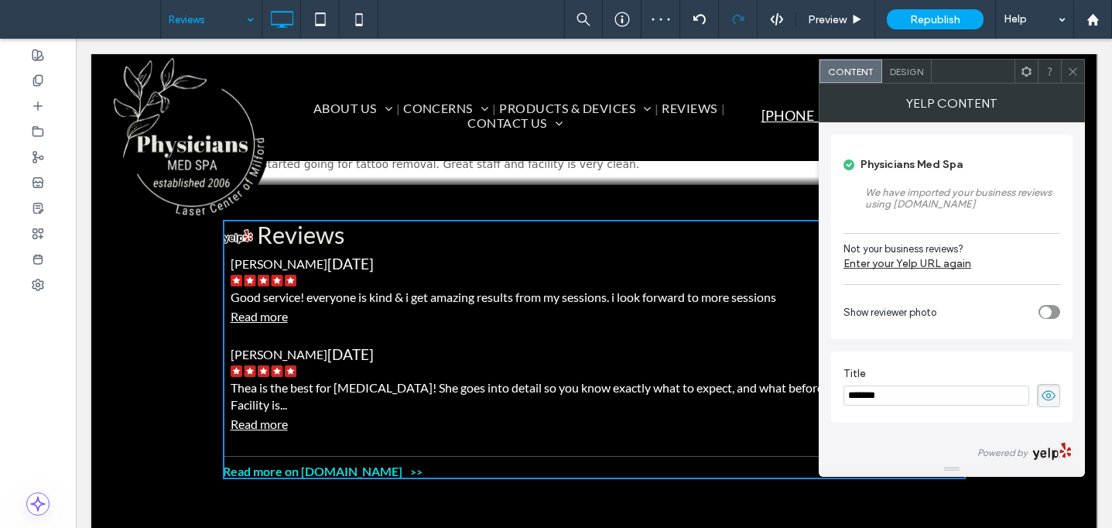
drag, startPoint x: 1072, startPoint y: 70, endPoint x: 721, endPoint y: 15, distance: 354.7
click at [1069, 70] on icon at bounding box center [1073, 72] width 12 height 12
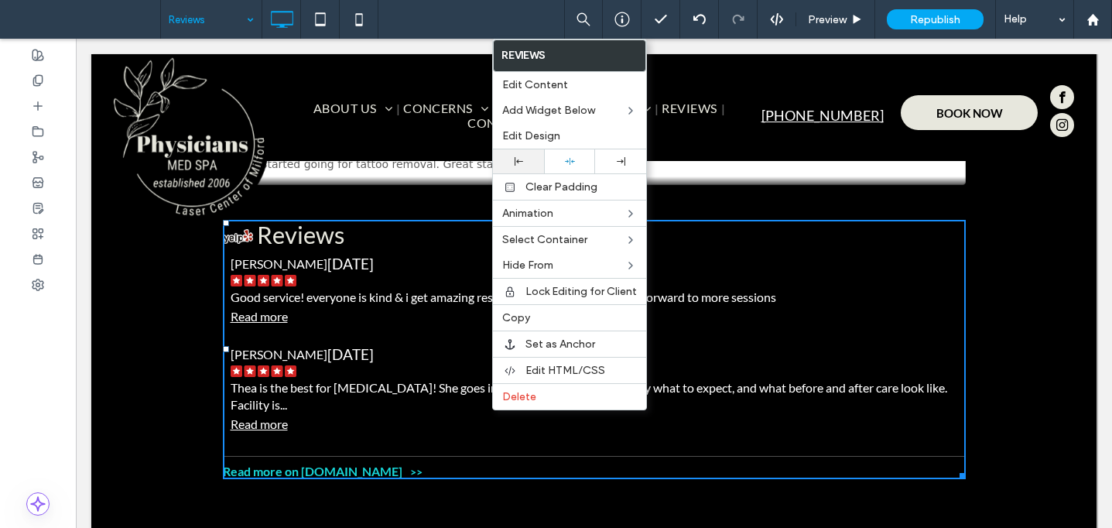
click at [525, 162] on div at bounding box center [519, 161] width 36 height 9
click at [561, 160] on div at bounding box center [570, 161] width 36 height 10
drag, startPoint x: 553, startPoint y: 135, endPoint x: 561, endPoint y: 183, distance: 48.6
click at [553, 136] on span "Edit Design" at bounding box center [531, 135] width 58 height 13
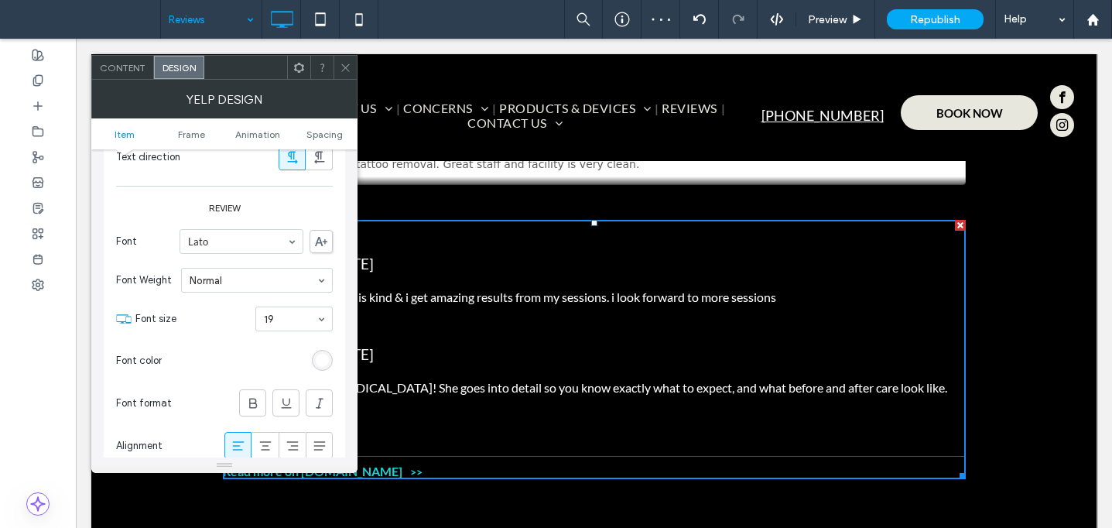
scroll to position [365, 0]
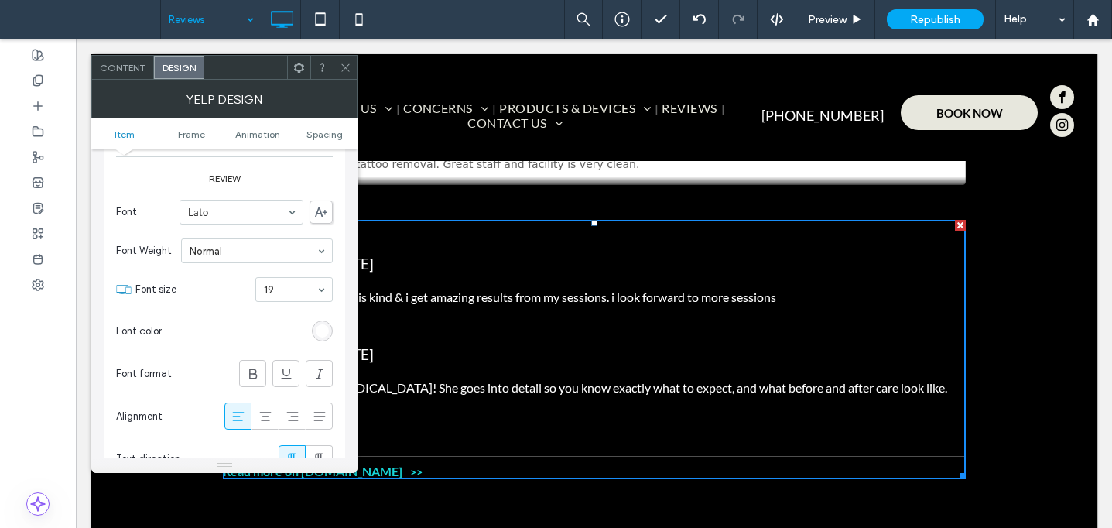
click at [314, 325] on div "rgb(255, 255, 255)" at bounding box center [322, 330] width 21 height 21
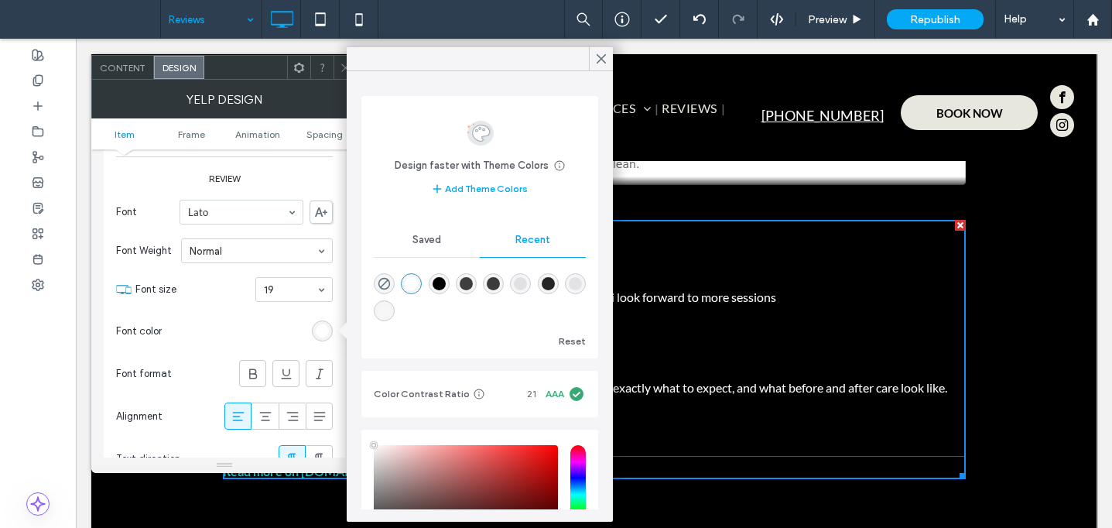
click at [418, 279] on div "rgba(255, 255, 255, 1)" at bounding box center [411, 283] width 13 height 13
click at [604, 60] on div at bounding box center [601, 58] width 24 height 23
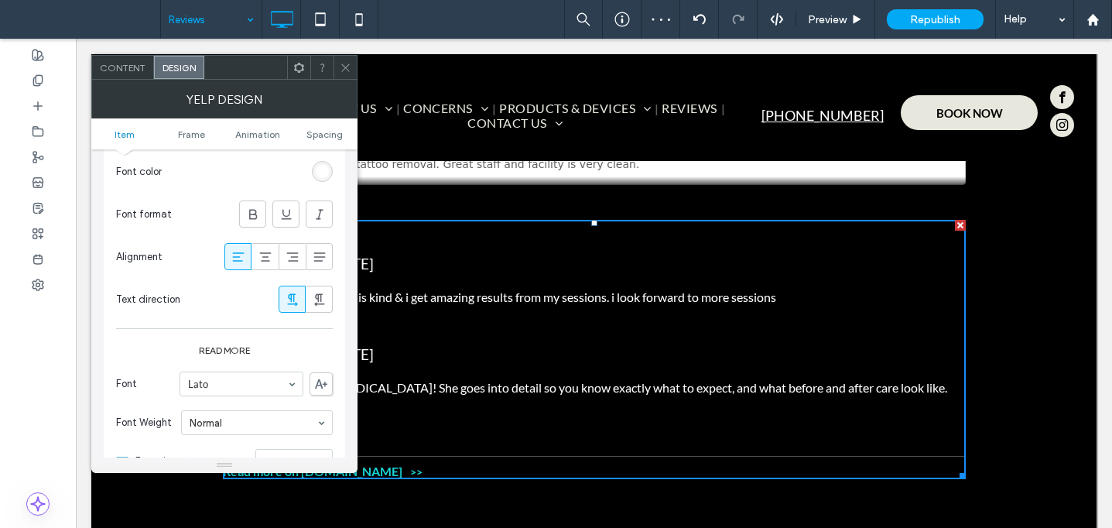
scroll to position [597, 0]
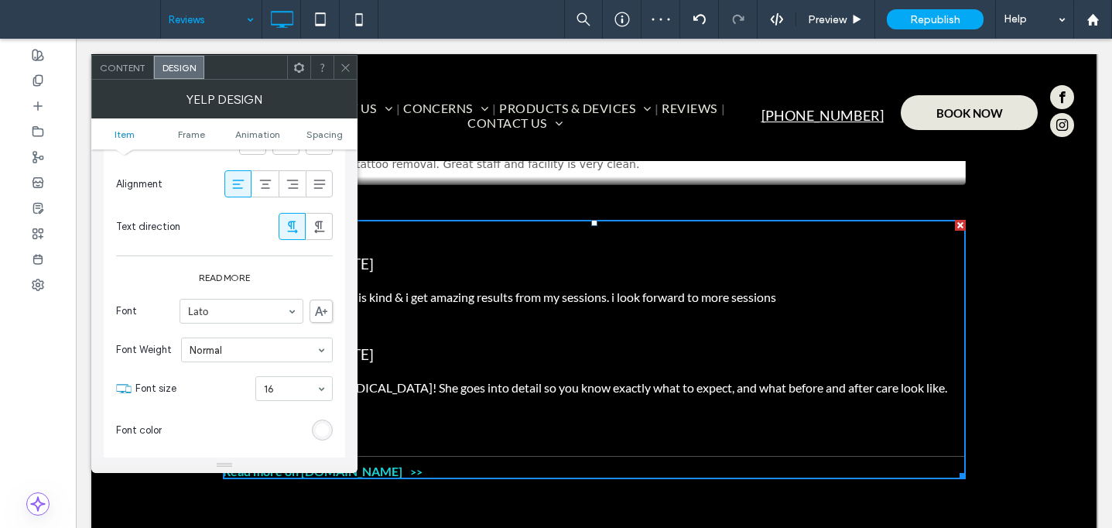
click at [323, 429] on div "rgb(255, 255, 255)" at bounding box center [322, 429] width 13 height 13
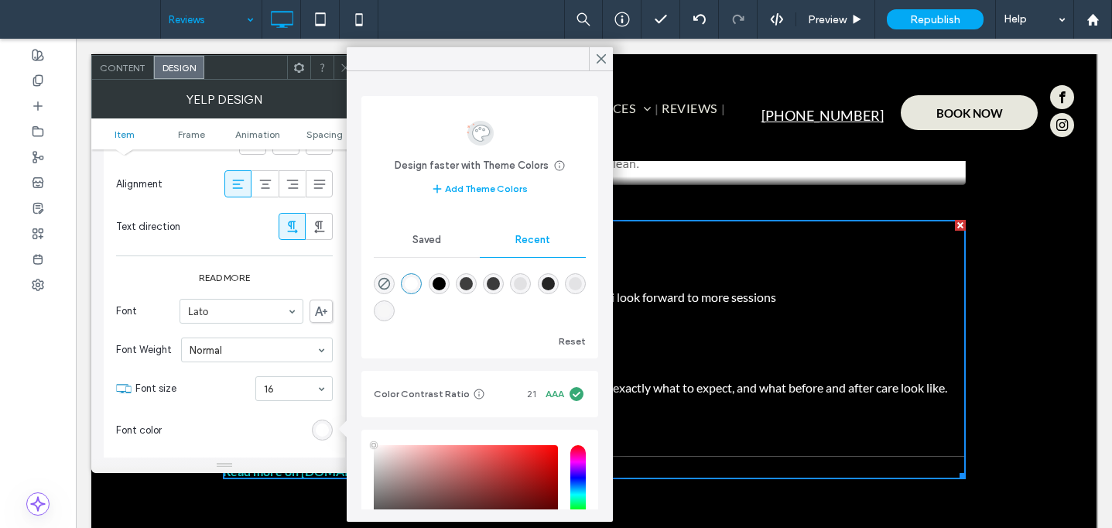
click at [416, 282] on div "rgba(255, 255, 255, 1)" at bounding box center [411, 283] width 13 height 13
click at [600, 54] on icon at bounding box center [601, 59] width 14 height 14
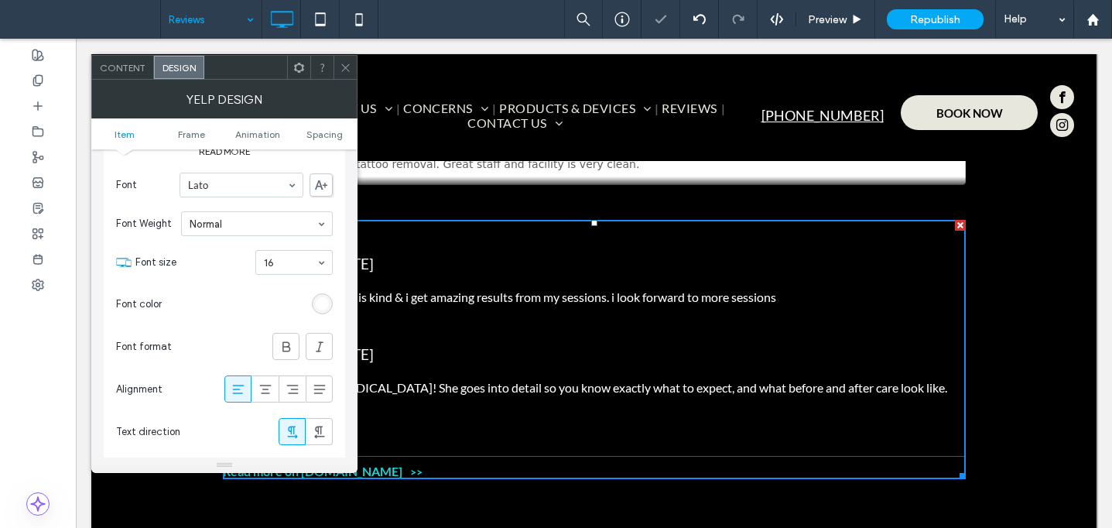
scroll to position [746, 0]
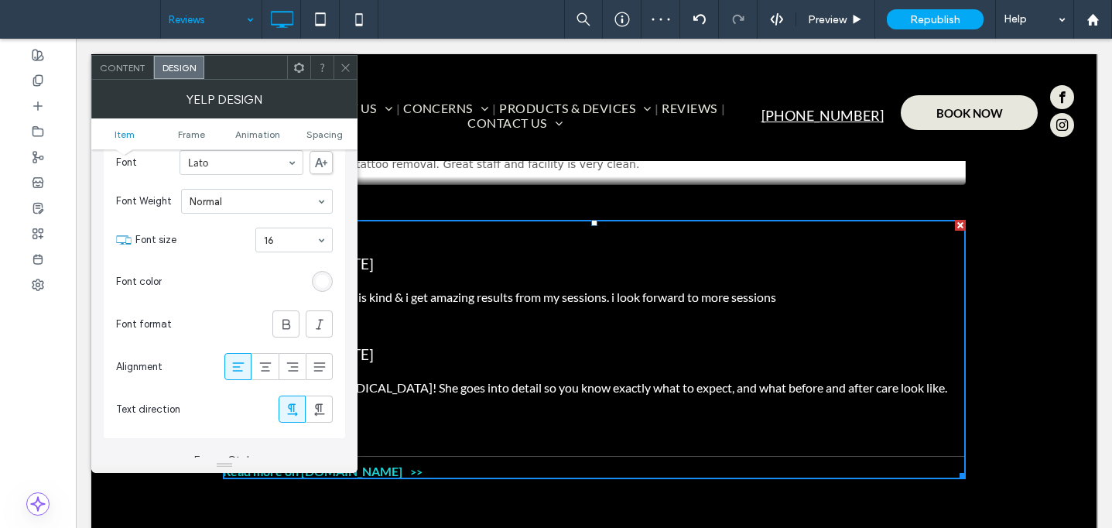
drag, startPoint x: 344, startPoint y: 62, endPoint x: 282, endPoint y: 66, distance: 62.0
click at [343, 63] on icon at bounding box center [346, 68] width 12 height 12
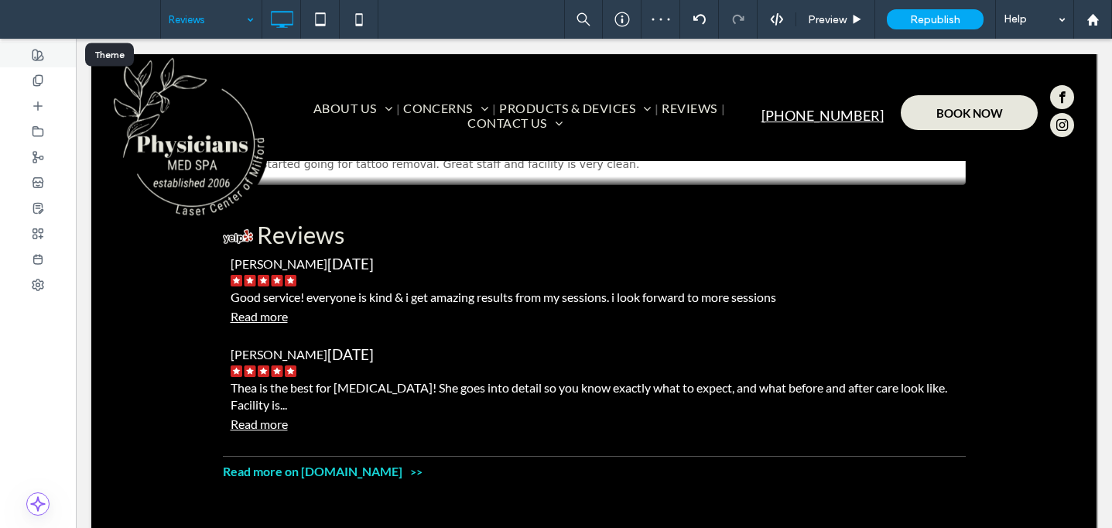
click at [24, 54] on div at bounding box center [38, 55] width 76 height 26
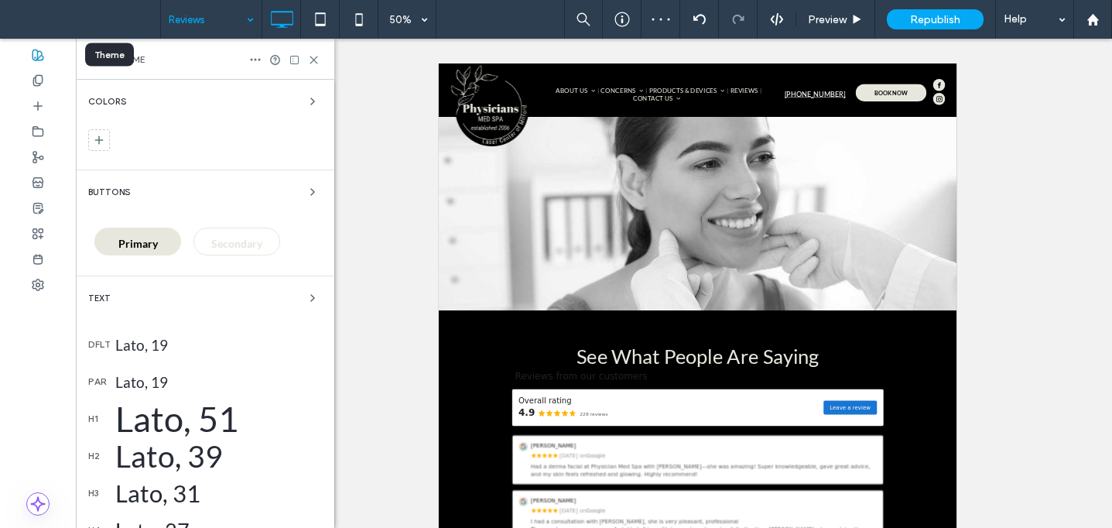
scroll to position [0, 0]
click at [168, 346] on div "Lato, 19" at bounding box center [218, 345] width 207 height 18
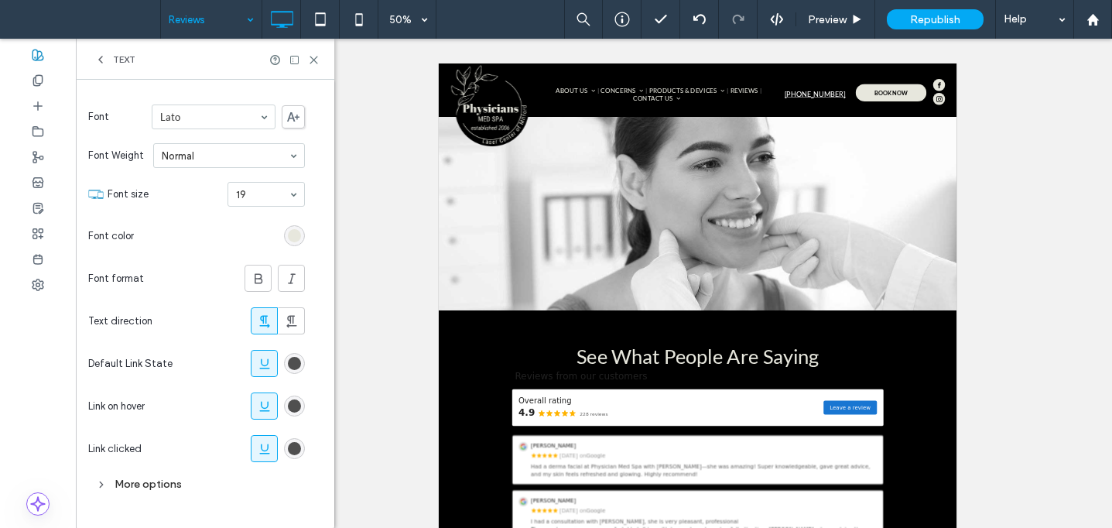
scroll to position [245, 0]
click at [297, 364] on div "rgb(79, 79, 79)" at bounding box center [294, 361] width 13 height 13
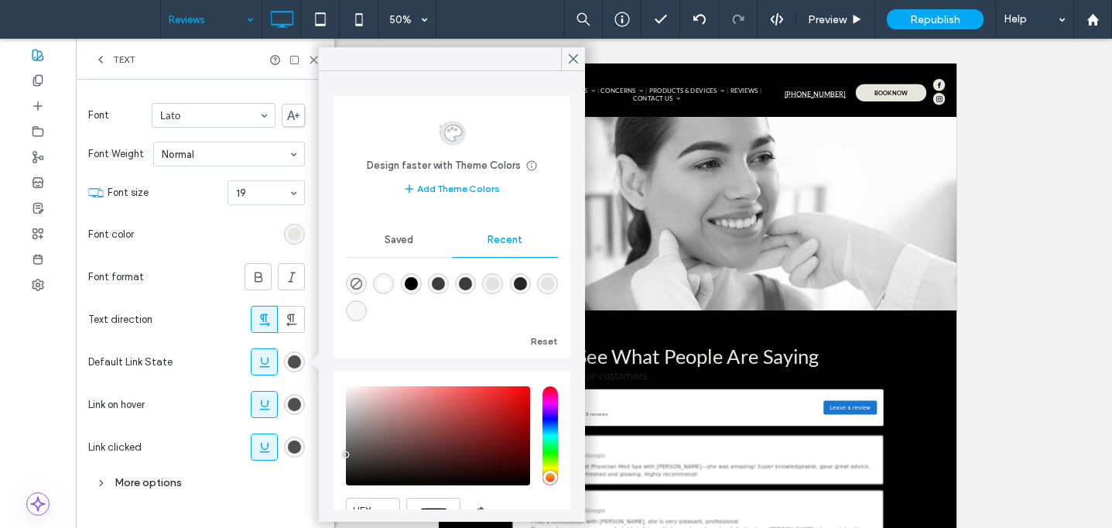
click at [404, 242] on span "Saved" at bounding box center [399, 240] width 29 height 12
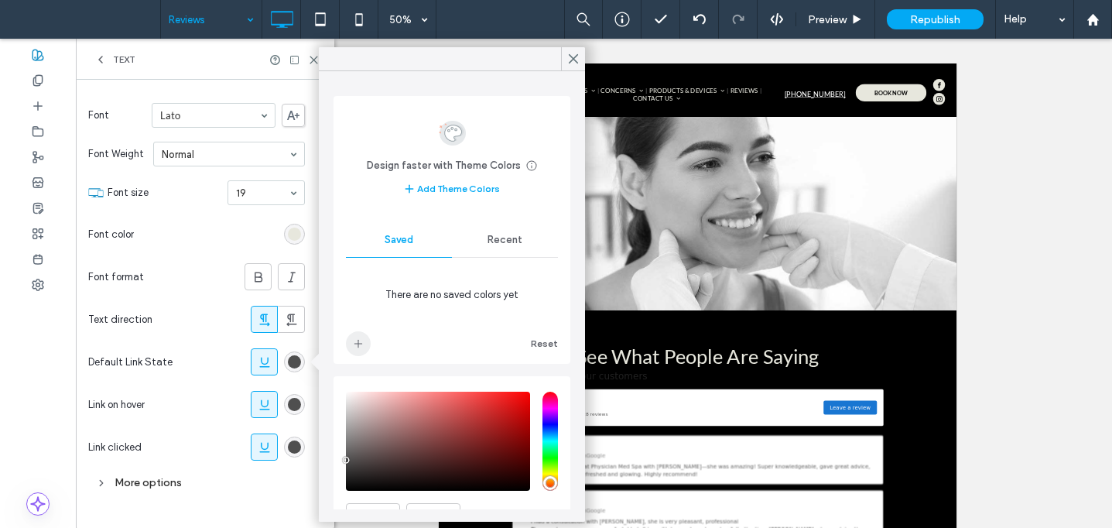
click at [361, 351] on span "add color" at bounding box center [358, 343] width 25 height 25
click at [358, 289] on div "rgba(79,79,79,1)" at bounding box center [356, 283] width 13 height 13
click at [574, 56] on use at bounding box center [574, 59] width 8 height 9
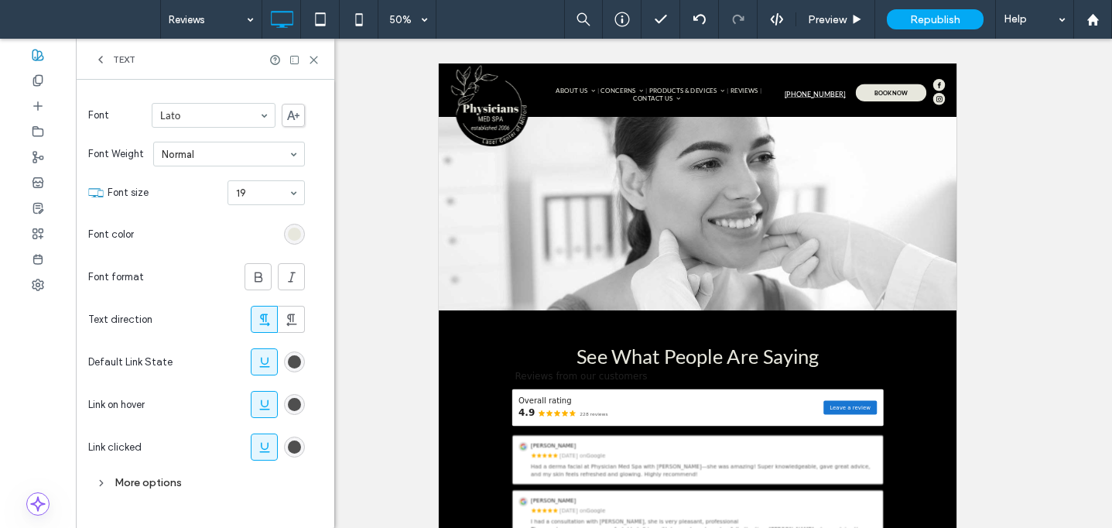
click at [313, 60] on icon at bounding box center [314, 60] width 12 height 12
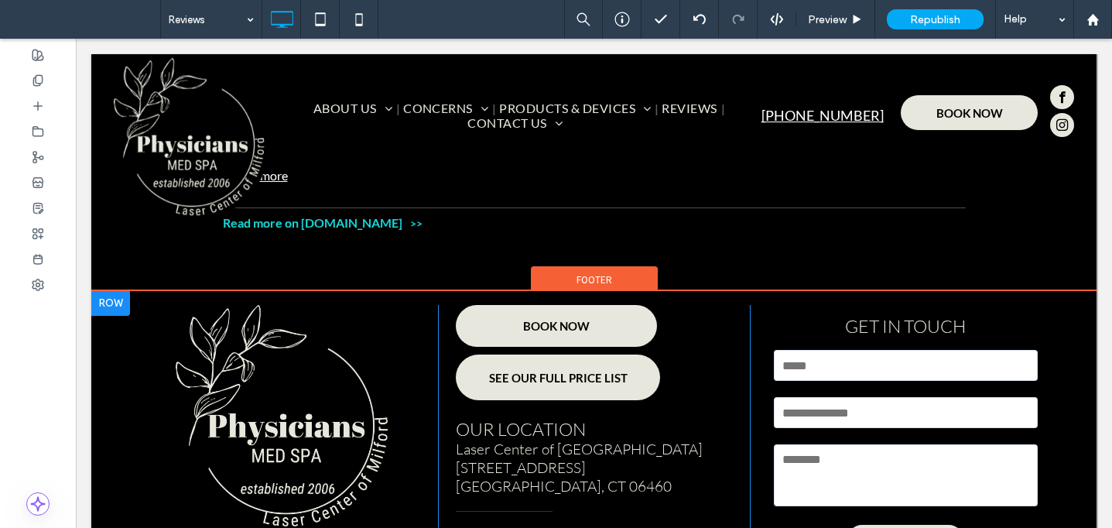
scroll to position [963, 0]
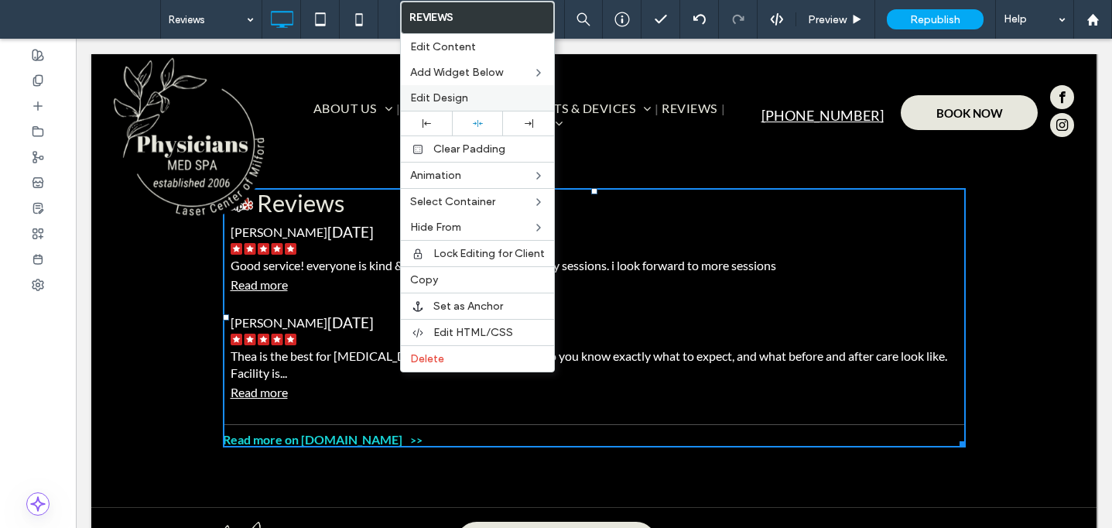
click at [460, 99] on span "Edit Design" at bounding box center [439, 97] width 58 height 13
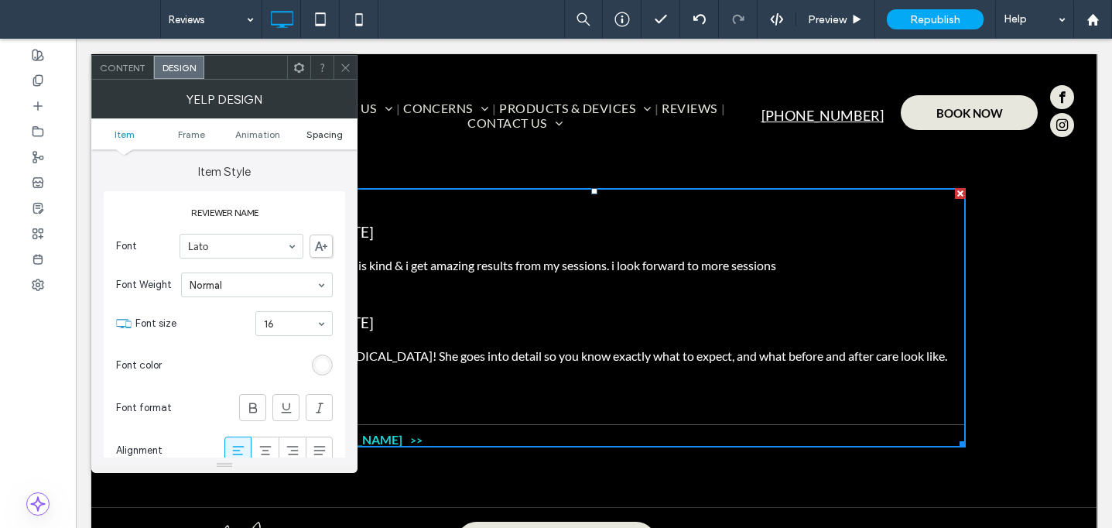
click at [328, 133] on span "Spacing" at bounding box center [324, 134] width 36 height 12
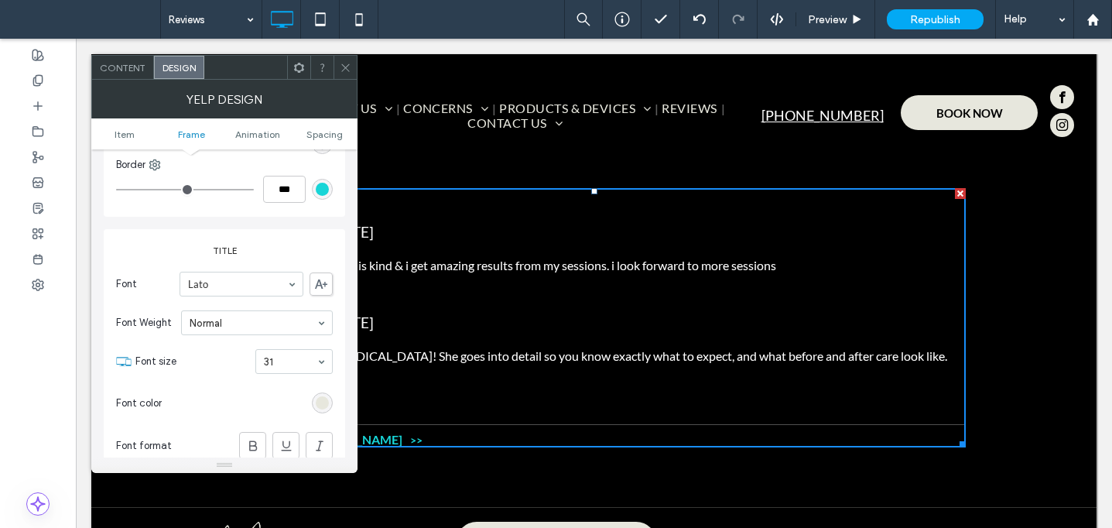
scroll to position [1059, 0]
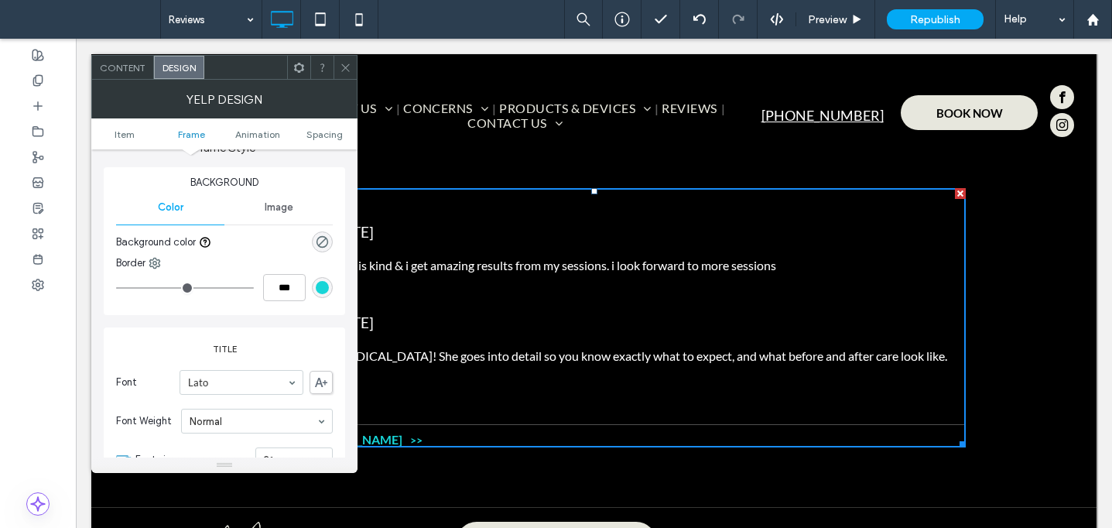
click at [321, 289] on div "rgb(24, 213, 215)" at bounding box center [322, 287] width 13 height 13
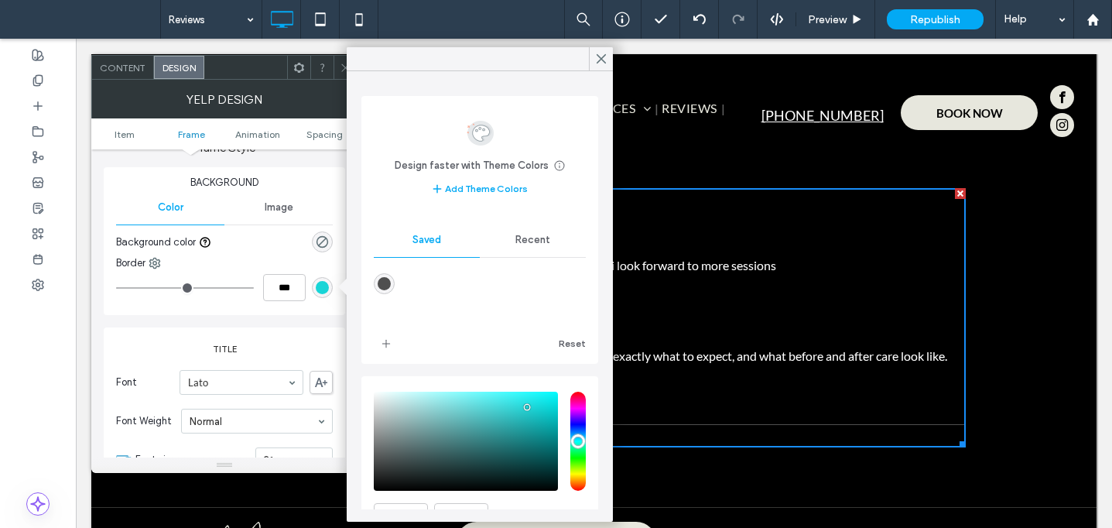
click at [529, 249] on div "Recent" at bounding box center [533, 240] width 106 height 34
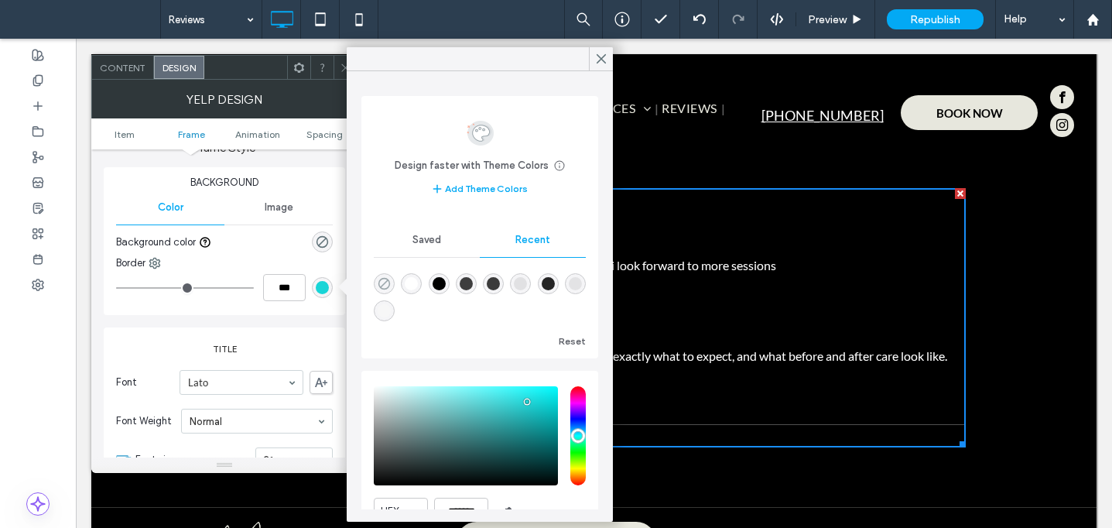
click at [387, 286] on icon "rgba(0, 0, 0, 0)" at bounding box center [384, 283] width 13 height 13
type input "*"
type input "***"
type input "*******"
type input "*"
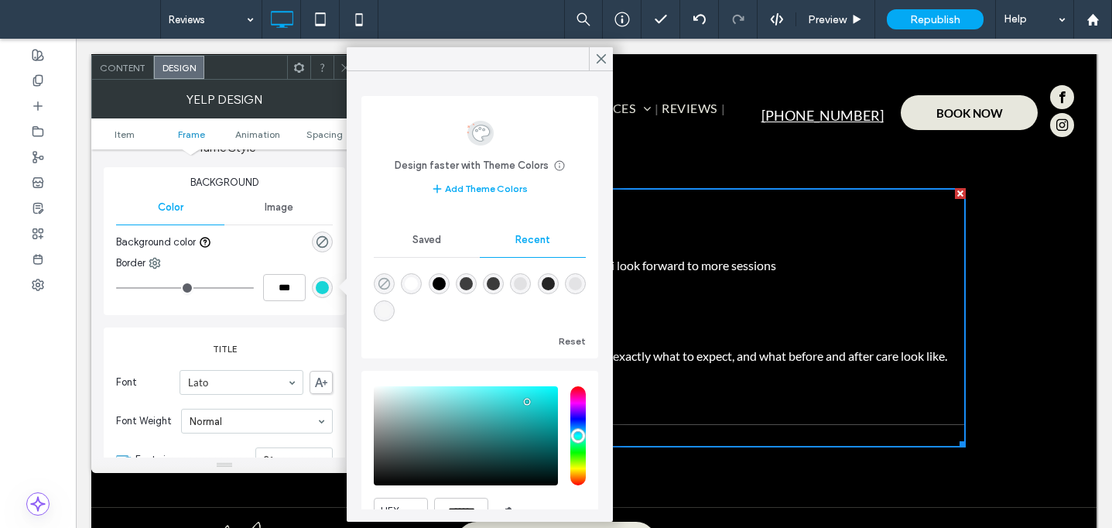
type input "**"
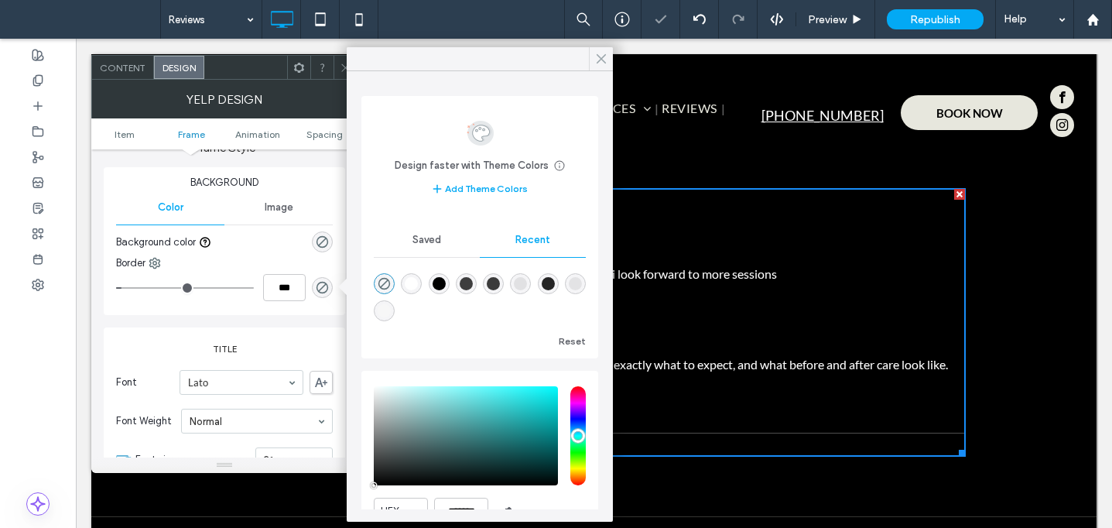
click at [597, 58] on icon at bounding box center [601, 59] width 14 height 14
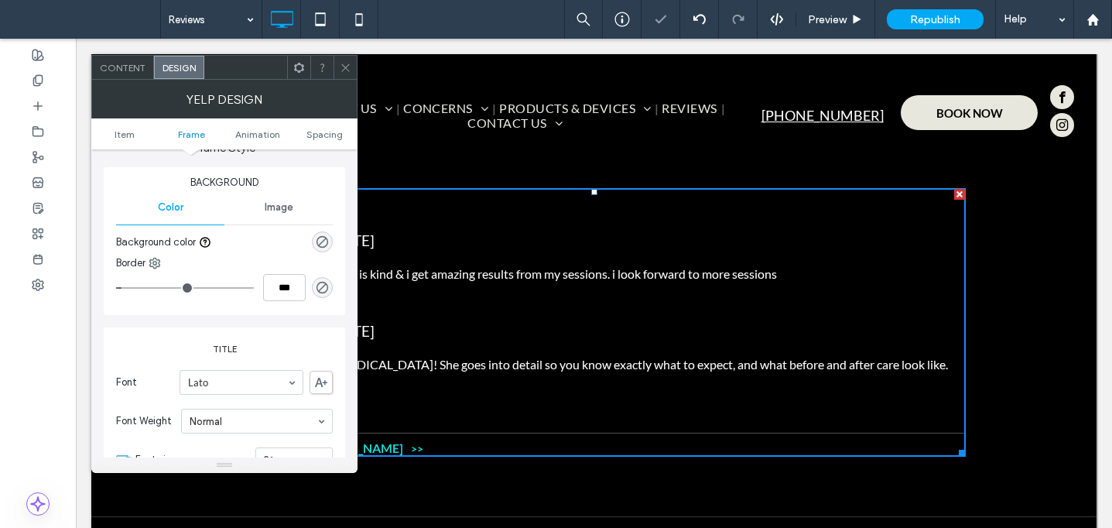
drag, startPoint x: 340, startPoint y: 65, endPoint x: 334, endPoint y: 83, distance: 18.6
click at [338, 67] on div at bounding box center [345, 67] width 23 height 23
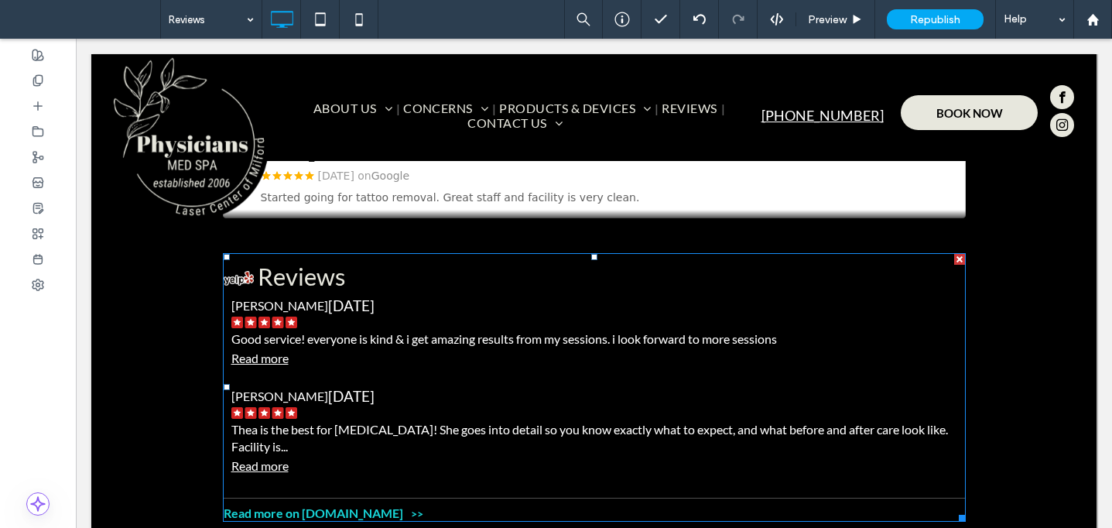
scroll to position [898, 0]
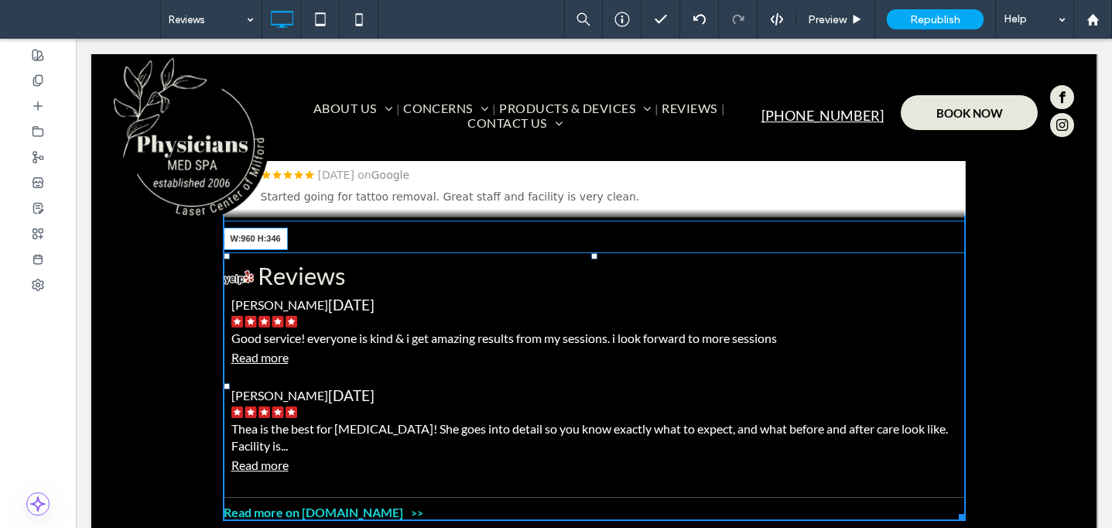
drag, startPoint x: 954, startPoint y: 517, endPoint x: 1037, endPoint y: 554, distance: 90.8
click at [962, 516] on div "See What People Are Saying Click To Paste Reviews 2 reviews on Yelp Amelia S. 1…" at bounding box center [593, 115] width 1005 height 932
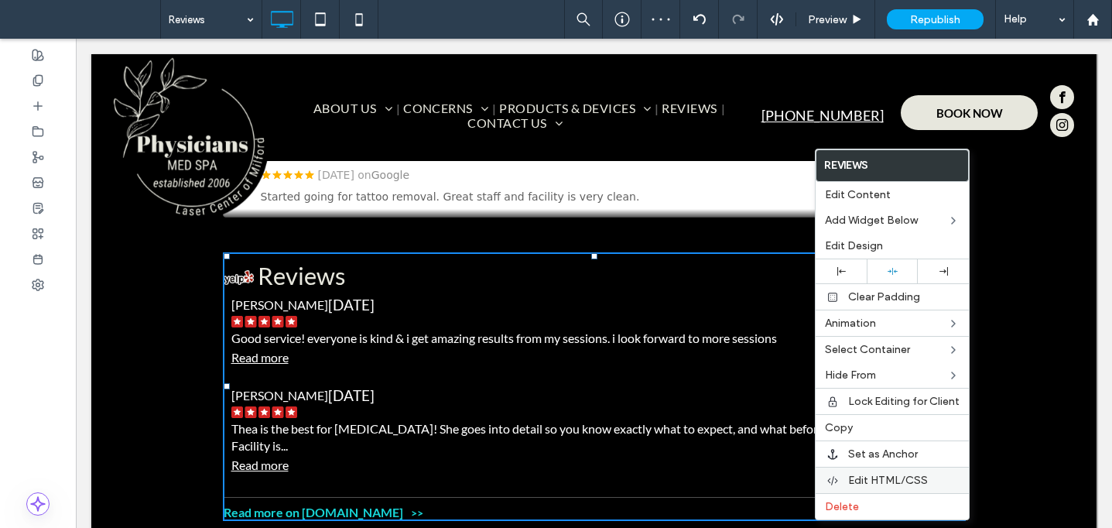
click at [840, 477] on div at bounding box center [832, 480] width 15 height 12
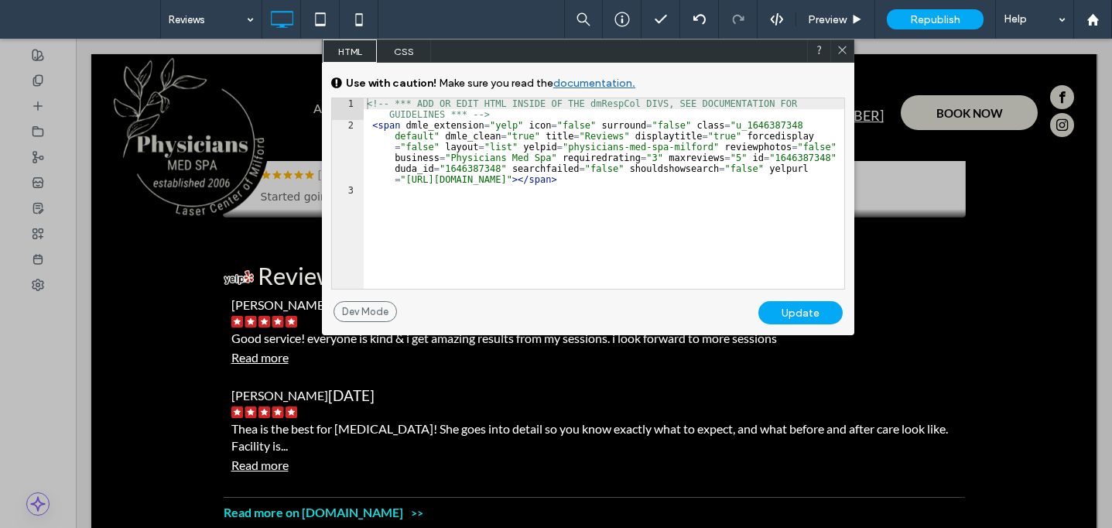
click at [412, 49] on span "CSS" at bounding box center [404, 50] width 54 height 23
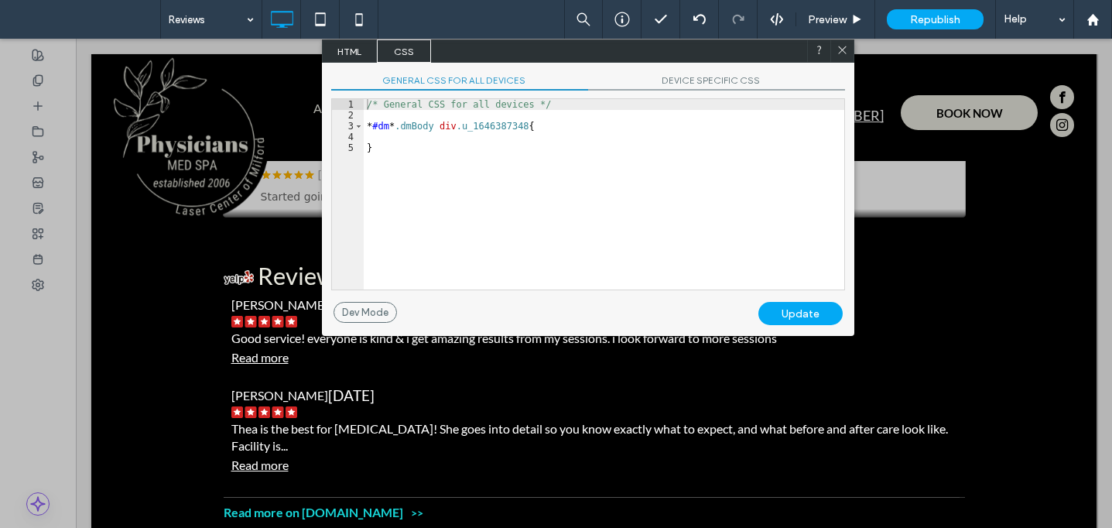
click at [841, 48] on icon at bounding box center [843, 50] width 12 height 12
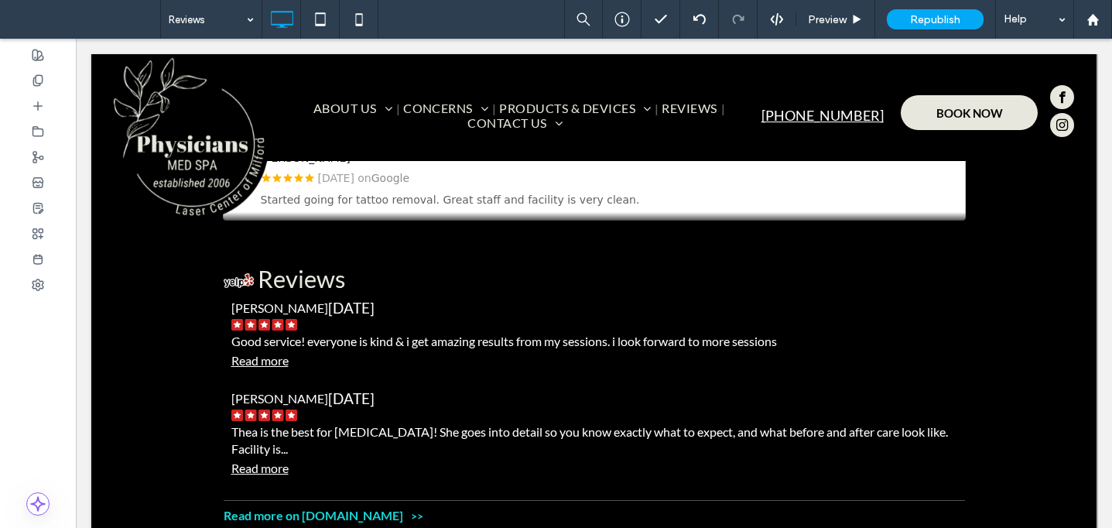
scroll to position [895, 0]
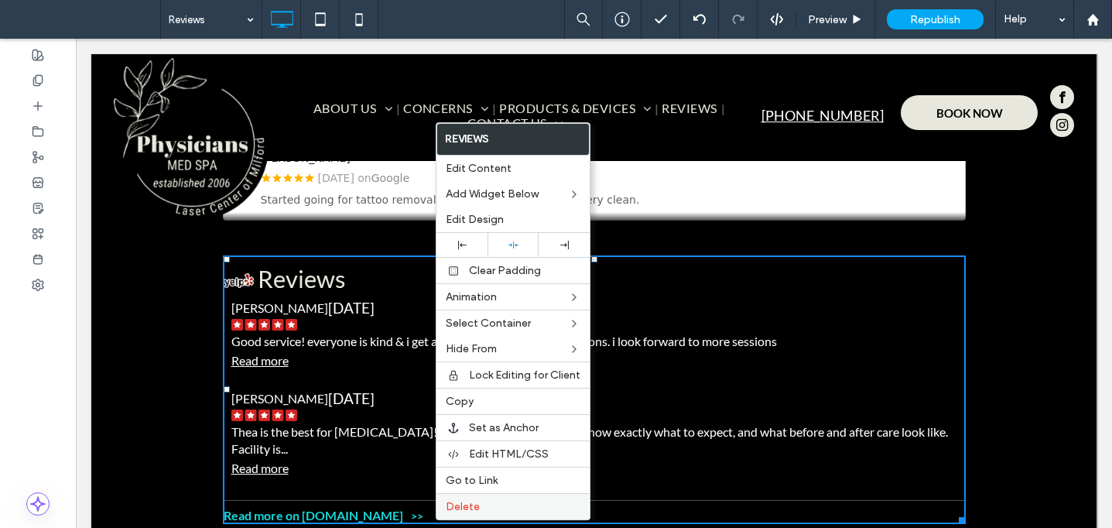
click at [482, 505] on label "Delete" at bounding box center [513, 506] width 135 height 13
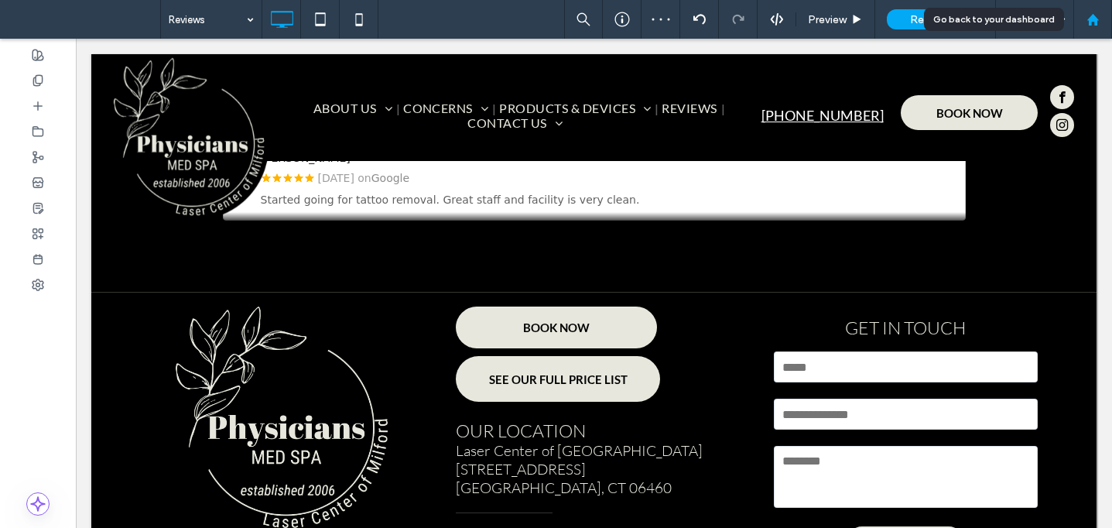
click at [1097, 19] on icon at bounding box center [1092, 19] width 13 height 13
